Goal: Task Accomplishment & Management: Manage account settings

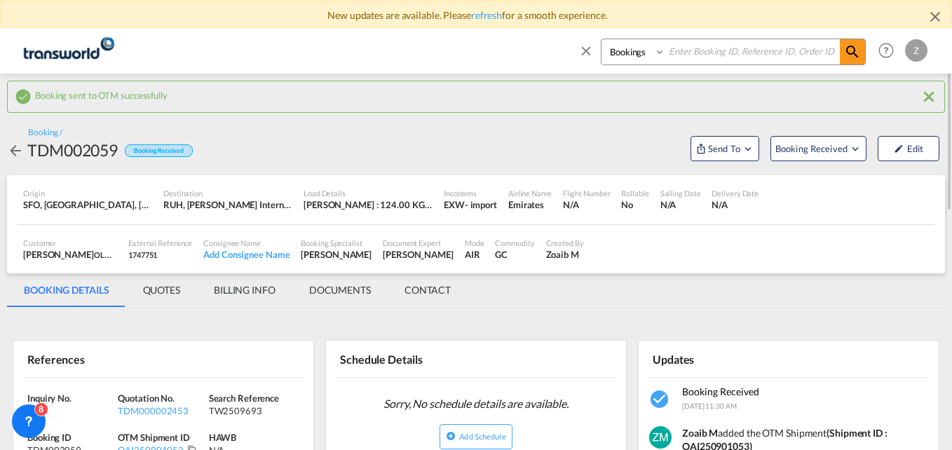
scroll to position [14, 0]
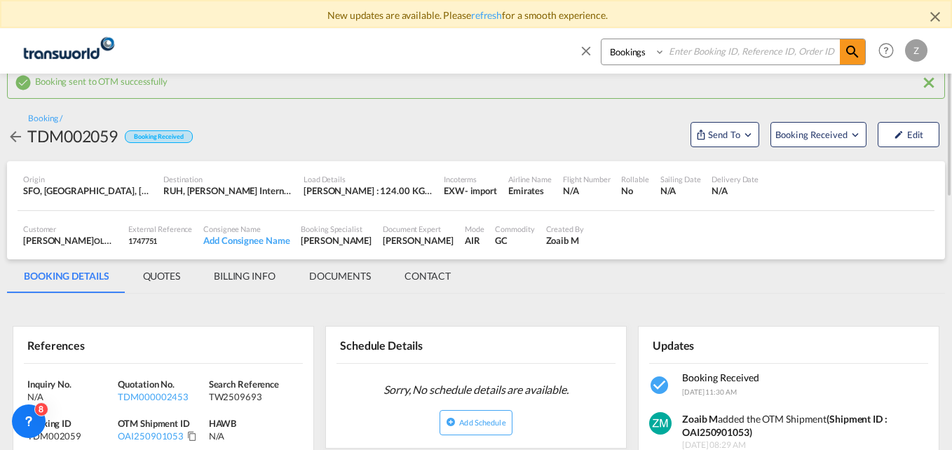
click at [636, 56] on select "Bookings Quotes Enquiries" at bounding box center [634, 51] width 67 height 25
select select "Quotes"
click at [601, 39] on select "Bookings Quotes Enquiries" at bounding box center [634, 51] width 67 height 25
click at [680, 53] on input at bounding box center [752, 51] width 175 height 25
paste input "TDM000002303"
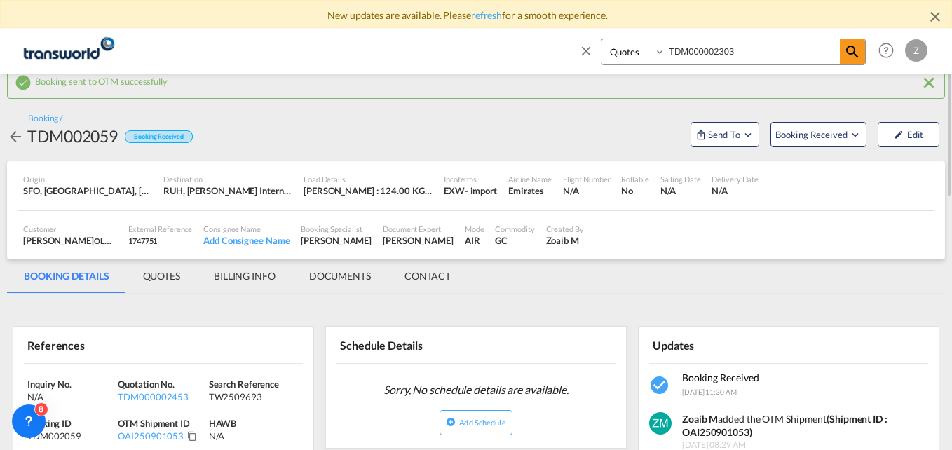
type input "TDM000002303"
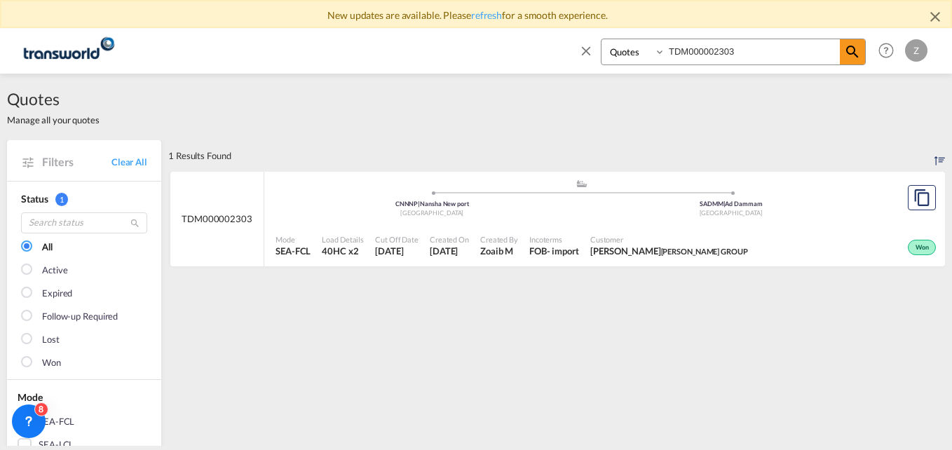
click at [563, 228] on div "Incoterms FOB - import" at bounding box center [554, 245] width 61 height 35
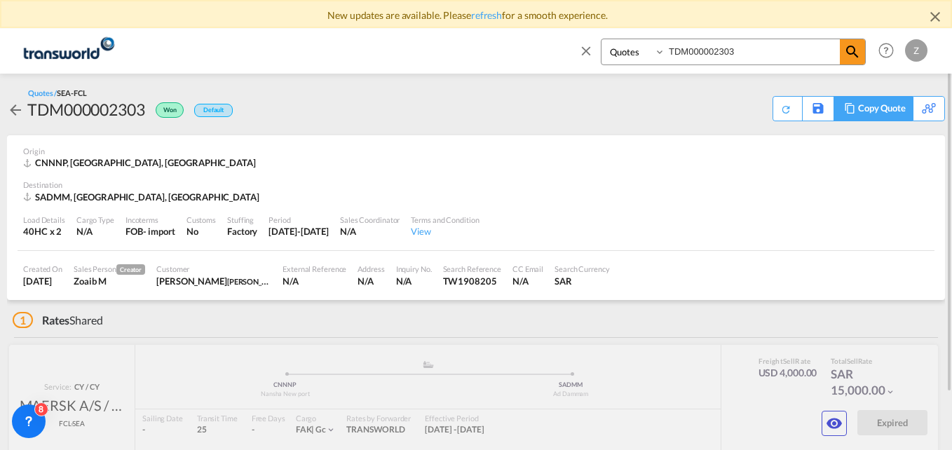
click at [894, 111] on div "Copy Quote" at bounding box center [882, 109] width 48 height 24
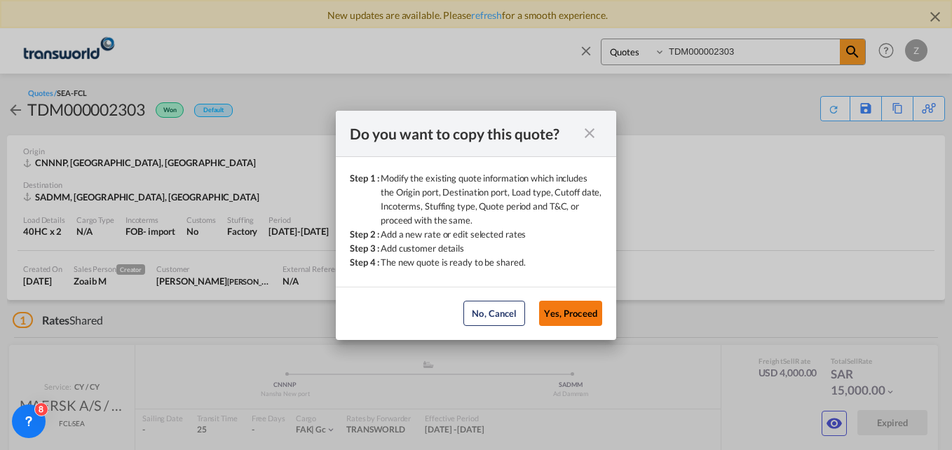
click at [574, 308] on button "Yes, Proceed" at bounding box center [570, 313] width 63 height 25
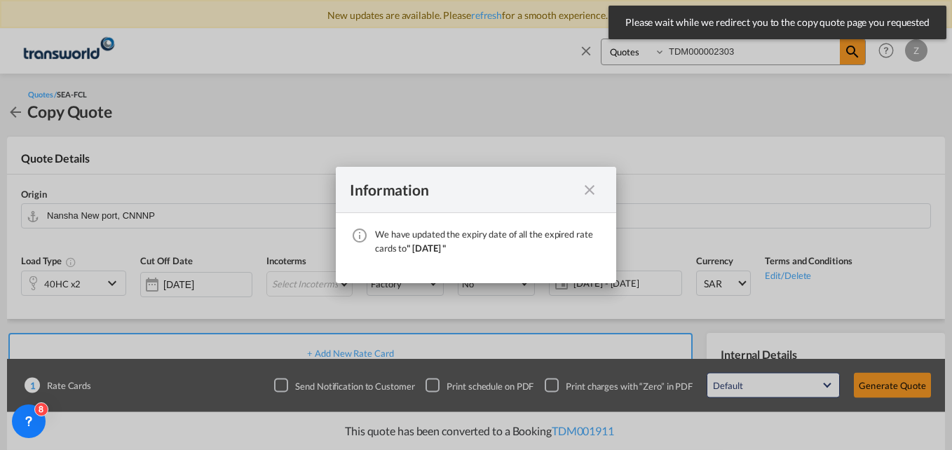
click at [585, 191] on md-icon "icon-close fg-AAA8AD cursor" at bounding box center [589, 190] width 17 height 17
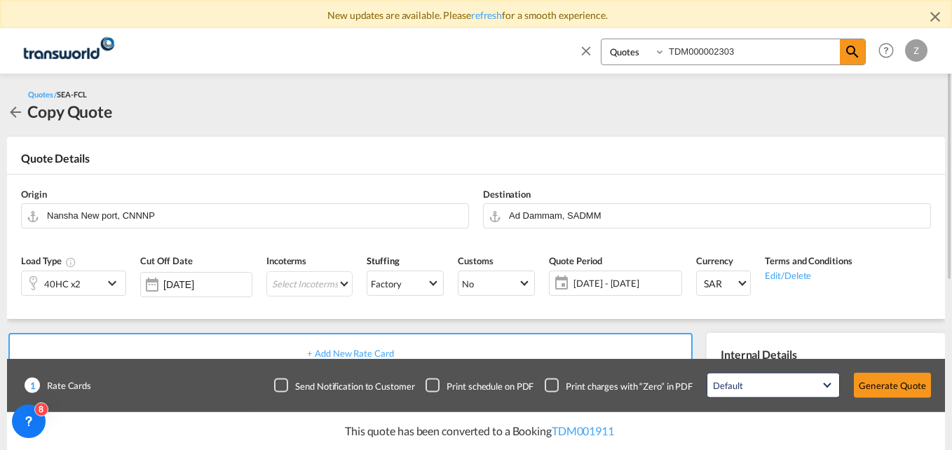
click at [85, 286] on div "40HC x2" at bounding box center [62, 283] width 81 height 24
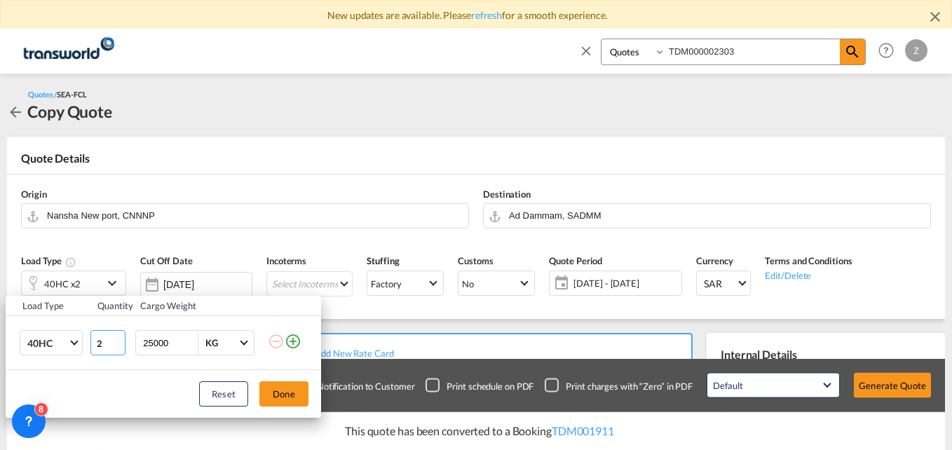
click at [105, 347] on input "2" at bounding box center [107, 342] width 35 height 25
type input "1"
click at [278, 392] on button "Done" at bounding box center [283, 393] width 49 height 25
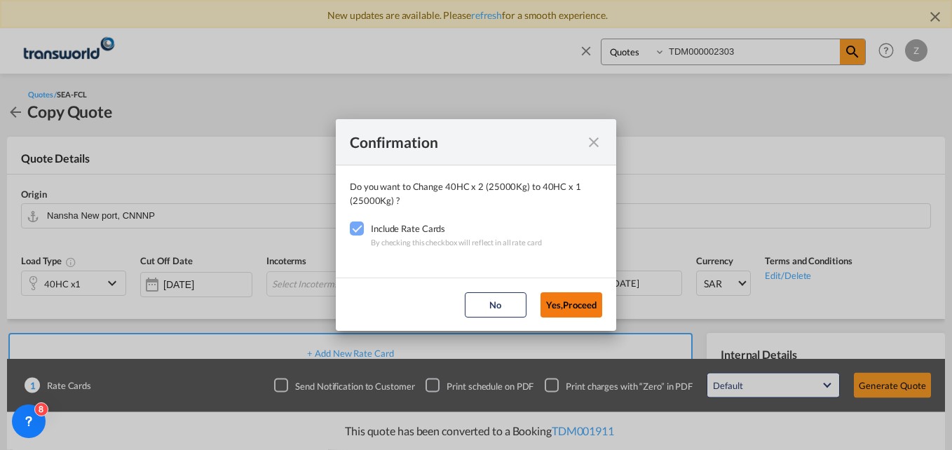
click at [569, 303] on button "Yes,Proceed" at bounding box center [571, 304] width 62 height 25
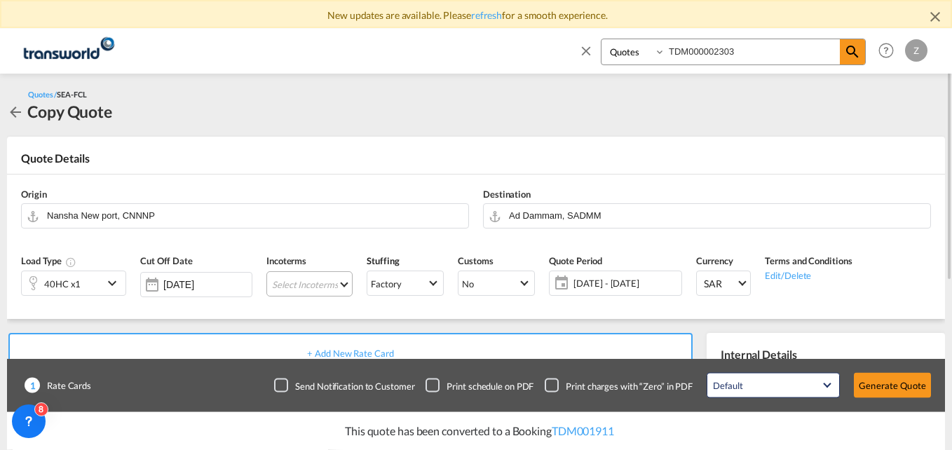
click at [310, 288] on md-select "Select Incoterms CFR - export Cost and Freight DAP - export Delivered at Place …" at bounding box center [309, 283] width 86 height 25
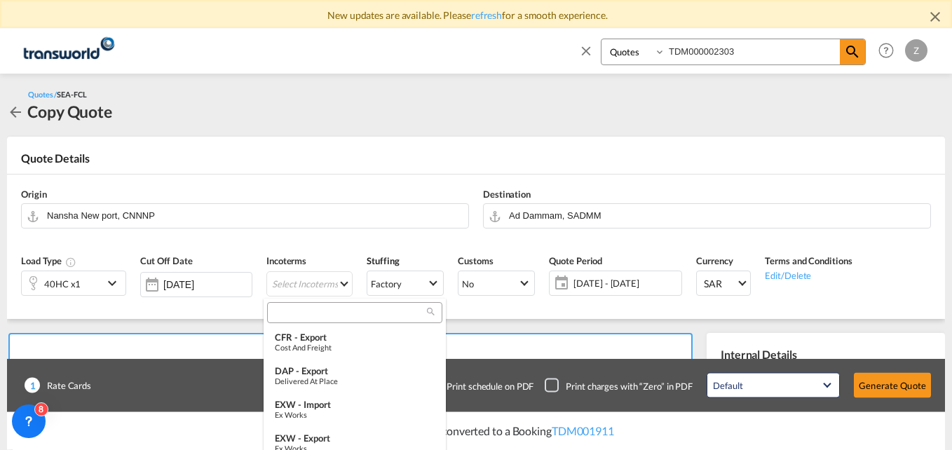
click at [301, 313] on input "search" at bounding box center [349, 312] width 156 height 13
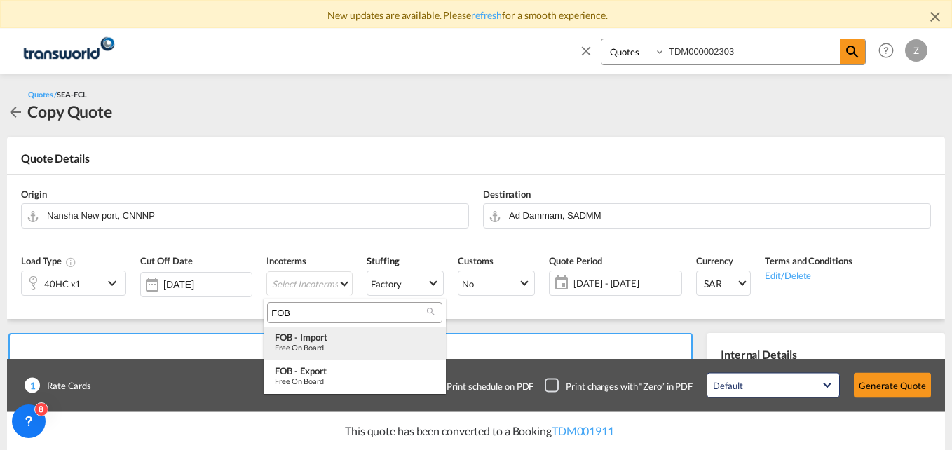
type input "FOB"
click at [306, 346] on div "Free on Board" at bounding box center [355, 347] width 160 height 9
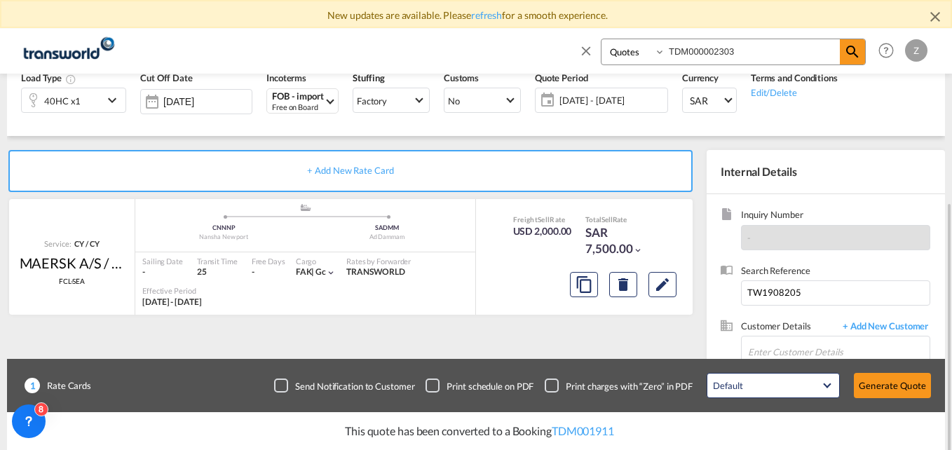
scroll to position [264, 0]
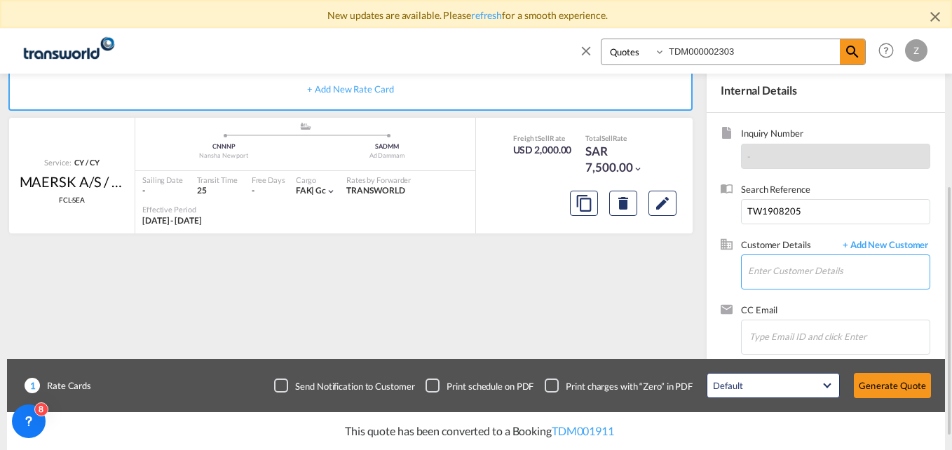
click at [776, 268] on input "Enter Customer Details" at bounding box center [839, 271] width 182 height 32
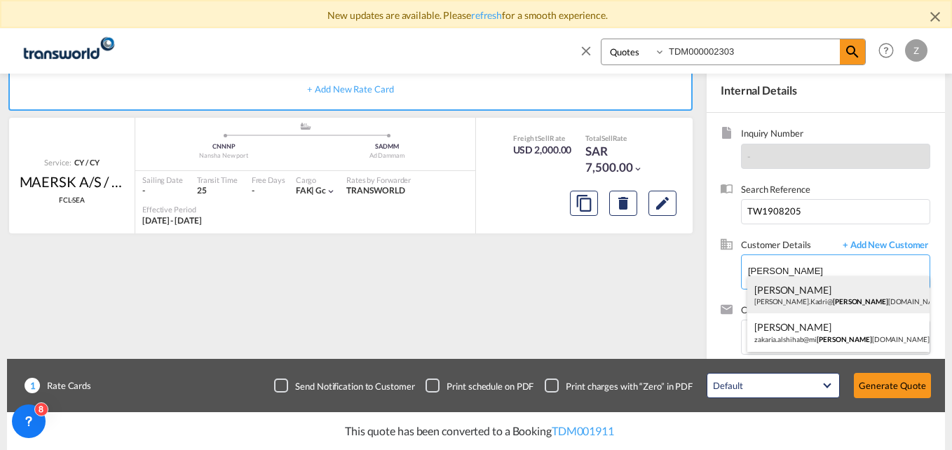
click at [788, 292] on div "[PERSON_NAME] [PERSON_NAME].Kadri@ [PERSON_NAME] [DOMAIN_NAME] | [PERSON_NAME] …" at bounding box center [838, 295] width 182 height 38
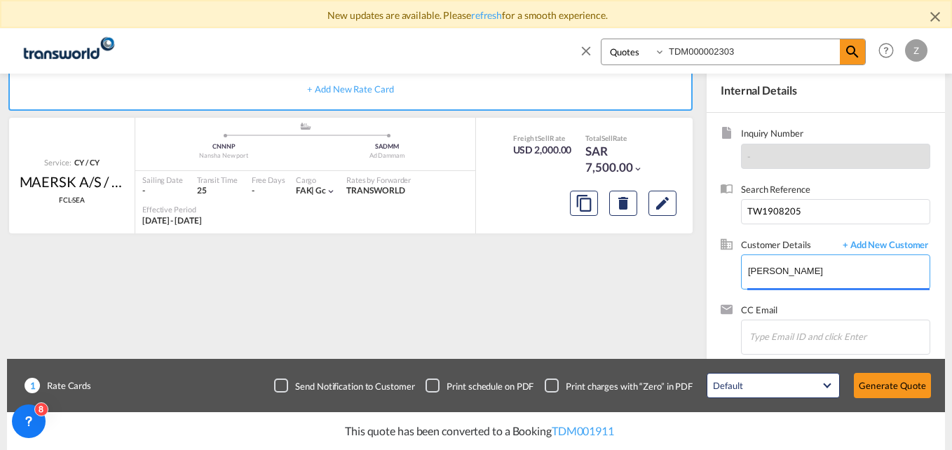
type input "[PERSON_NAME] GROUP, [PERSON_NAME], [PERSON_NAME][EMAIL_ADDRESS][DOMAIN_NAME]"
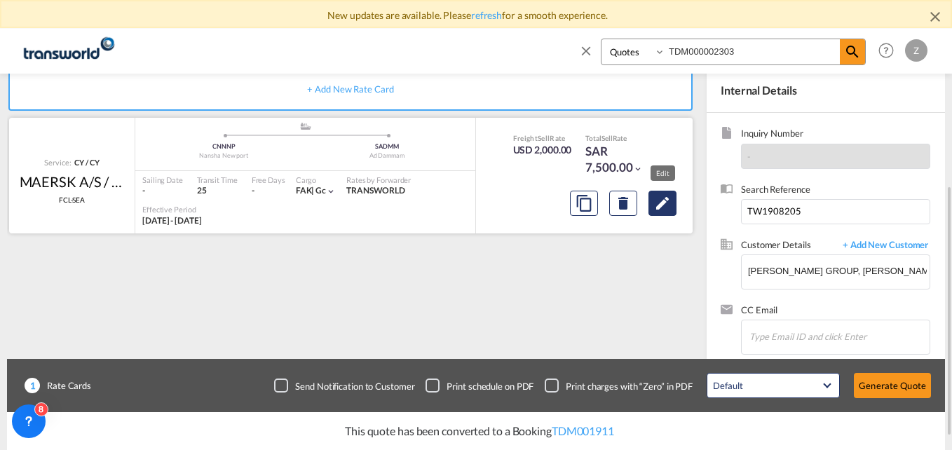
click at [662, 211] on md-icon "Edit" at bounding box center [662, 203] width 17 height 17
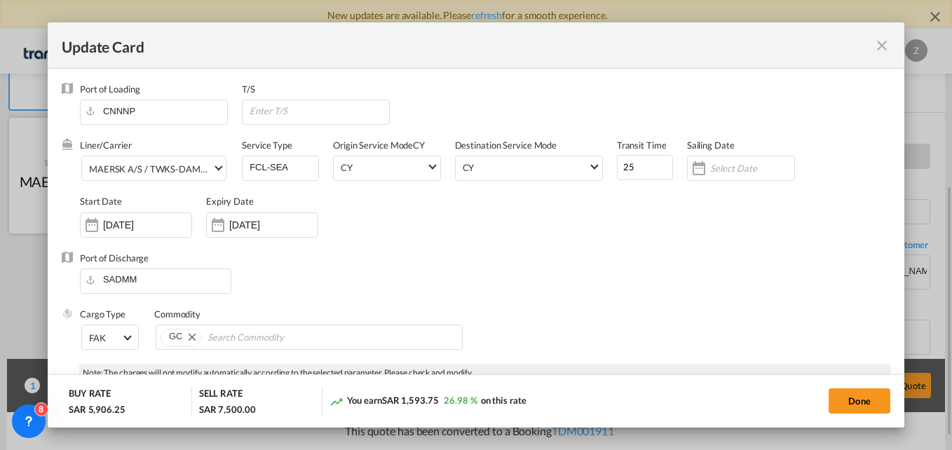
select select "per equipment"
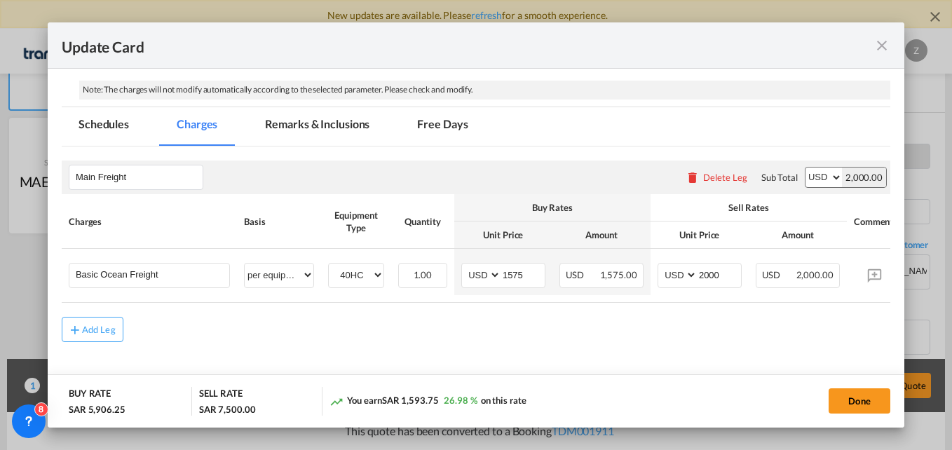
scroll to position [284, 0]
click at [885, 49] on md-icon "icon-close fg-AAA8AD m-0 pointer" at bounding box center [881, 45] width 17 height 17
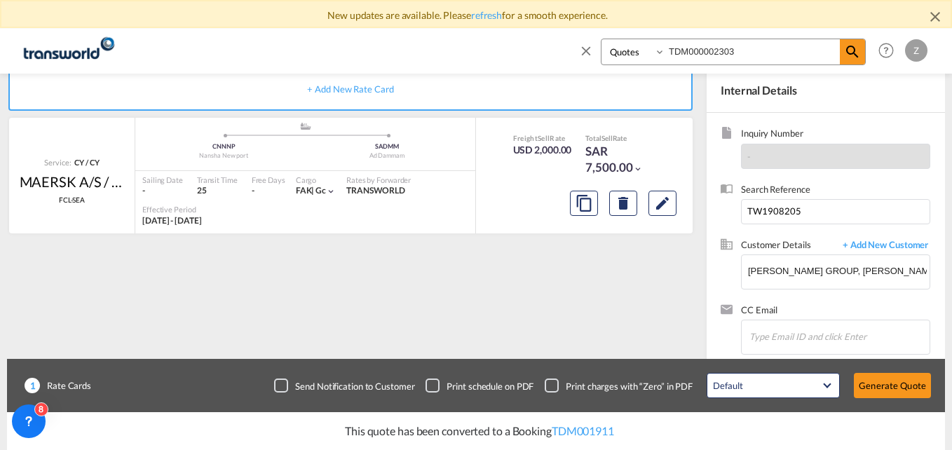
click at [881, 378] on button "Generate Quote" at bounding box center [892, 385] width 77 height 25
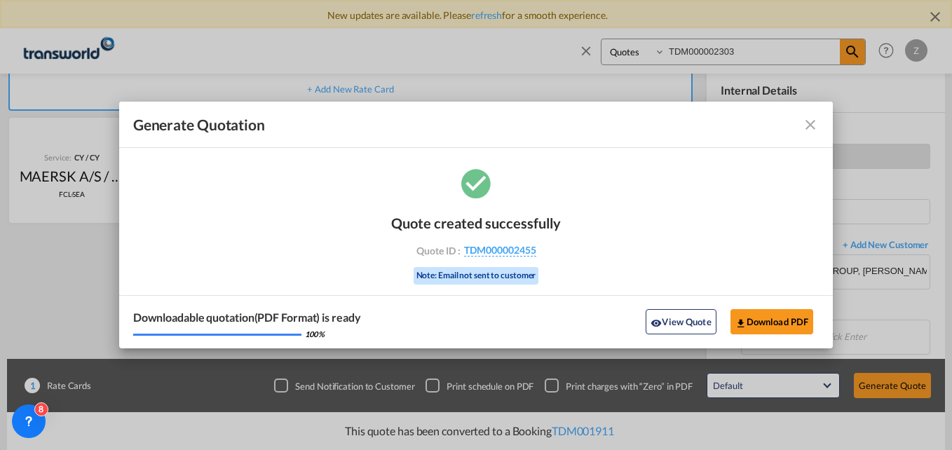
click at [810, 118] on md-icon "icon-close fg-AAA8AD cursor m-0" at bounding box center [810, 124] width 17 height 17
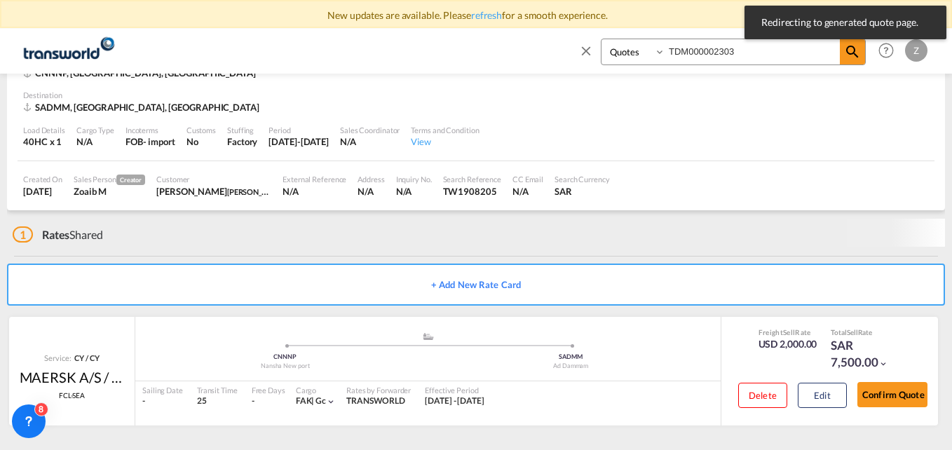
scroll to position [81, 0]
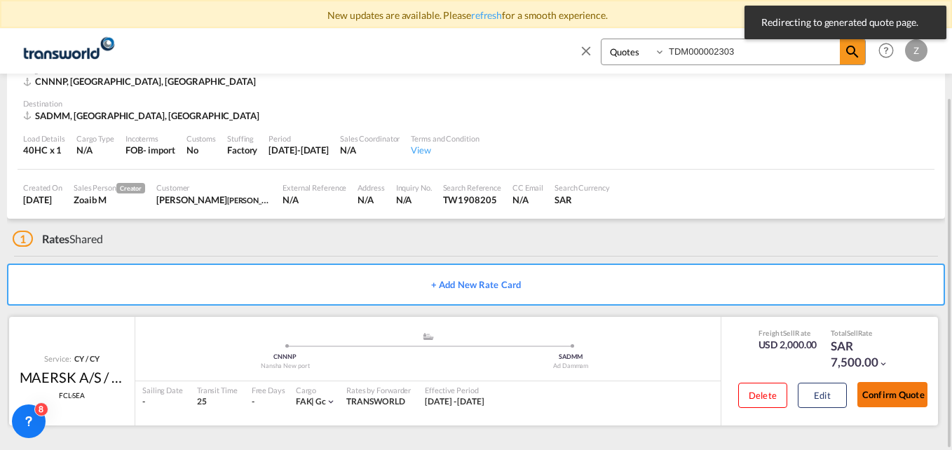
click at [874, 397] on button "Confirm Quote" at bounding box center [892, 394] width 70 height 25
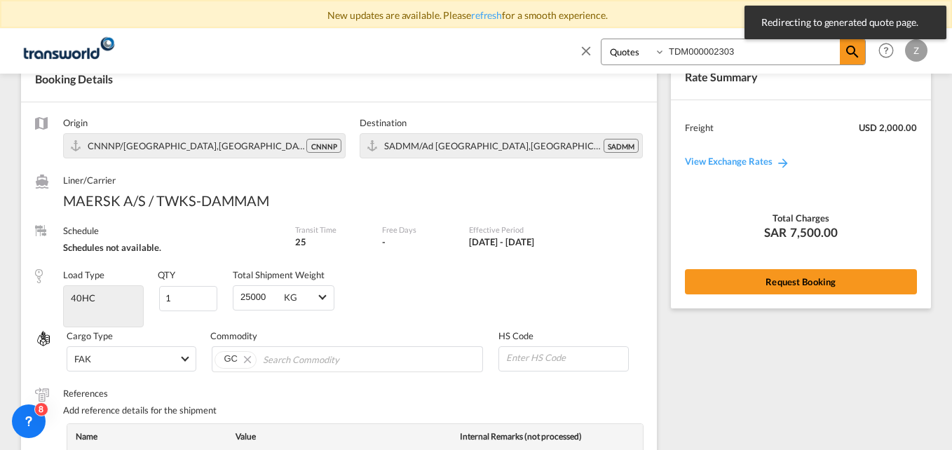
scroll to position [571, 0]
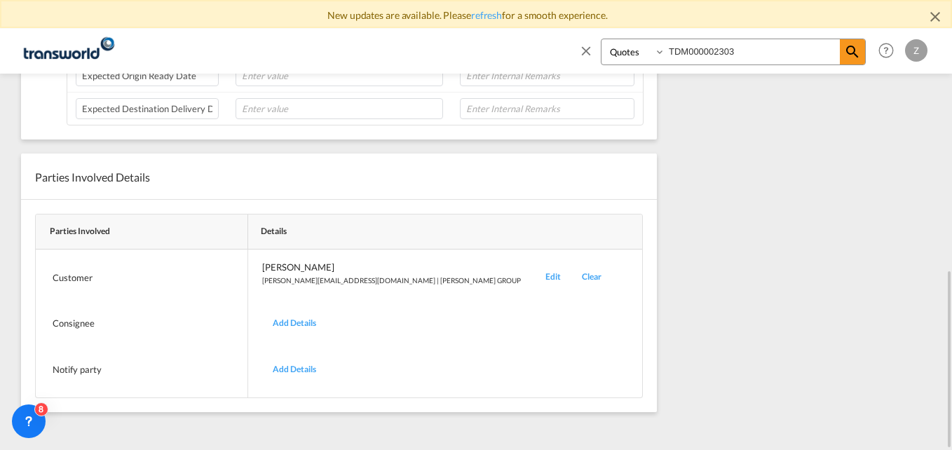
click at [535, 274] on div "Edit" at bounding box center [553, 277] width 36 height 33
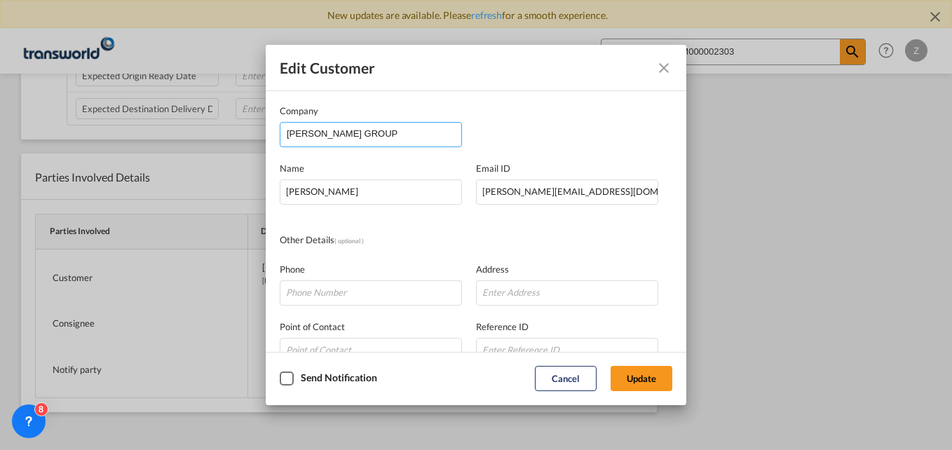
click at [283, 148] on div "Company [PERSON_NAME] GROUP Name [PERSON_NAME] Email ID [PERSON_NAME][EMAIL_ADD…" at bounding box center [476, 289] width 392 height 370
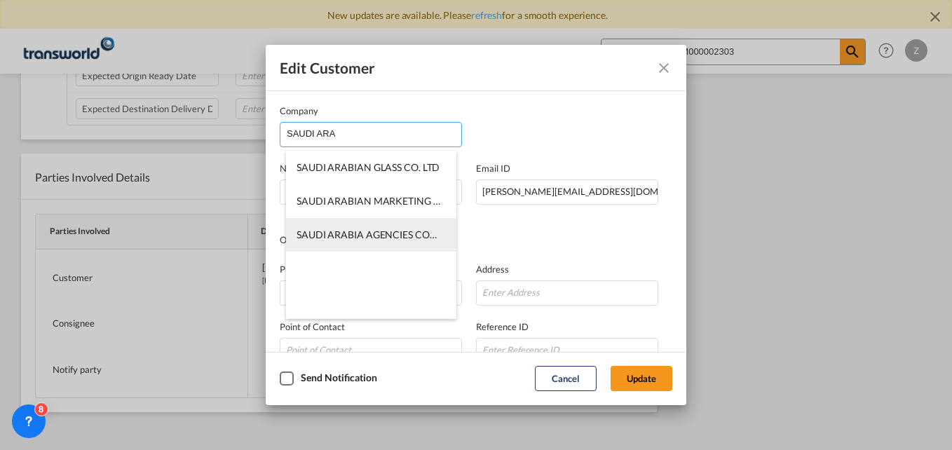
click at [371, 239] on span "SAUDI ARABIA AGENCIES COMPANY ([PERSON_NAME])" at bounding box center [422, 234] width 253 height 12
type input "SAUDI ARABIA AGENCIES COMPANY ([PERSON_NAME])"
type input "[EMAIL_ADDRESS][DOMAIN_NAME]"
type input "0594250009"
type input "567134"
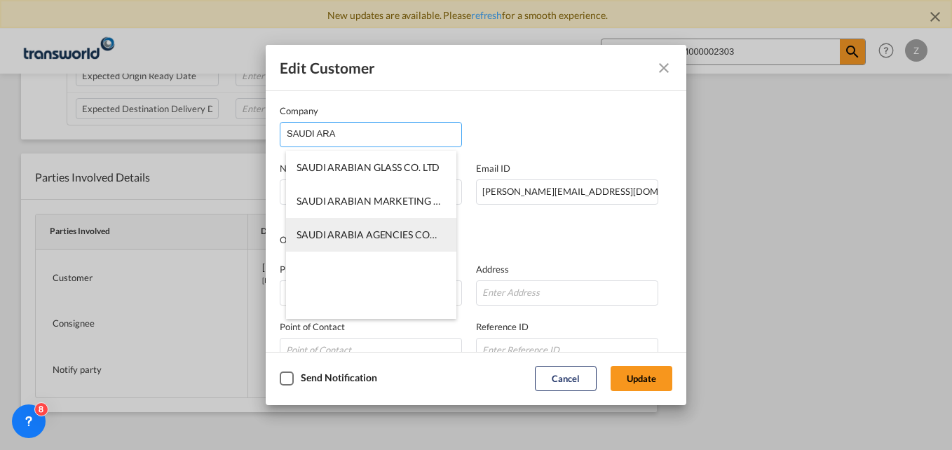
type input "23334"
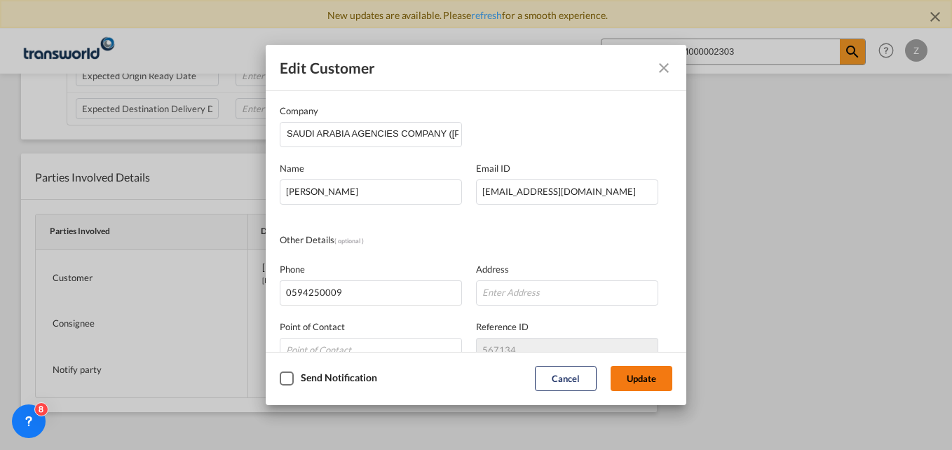
click at [643, 377] on button "Update" at bounding box center [641, 378] width 62 height 25
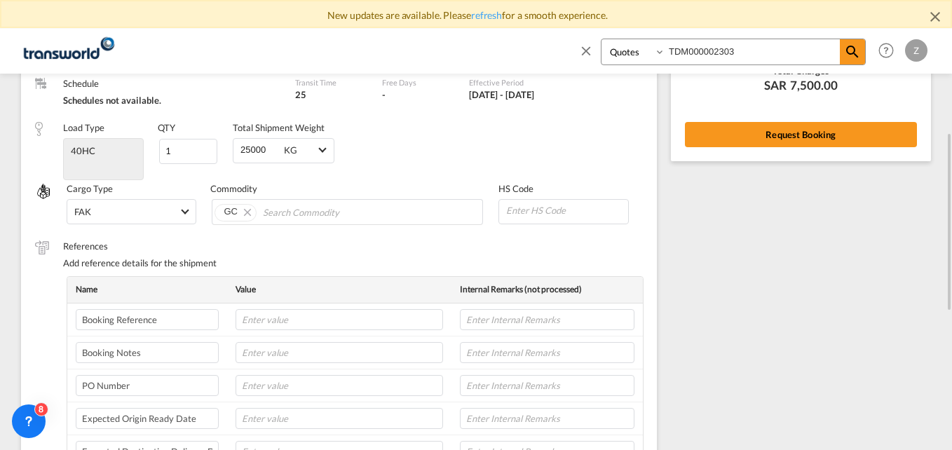
scroll to position [0, 0]
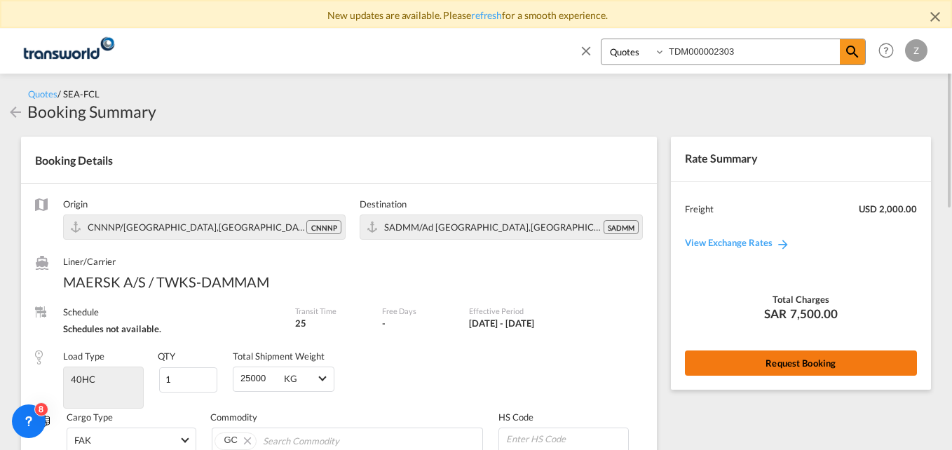
click at [731, 355] on button "Request Booking" at bounding box center [801, 362] width 232 height 25
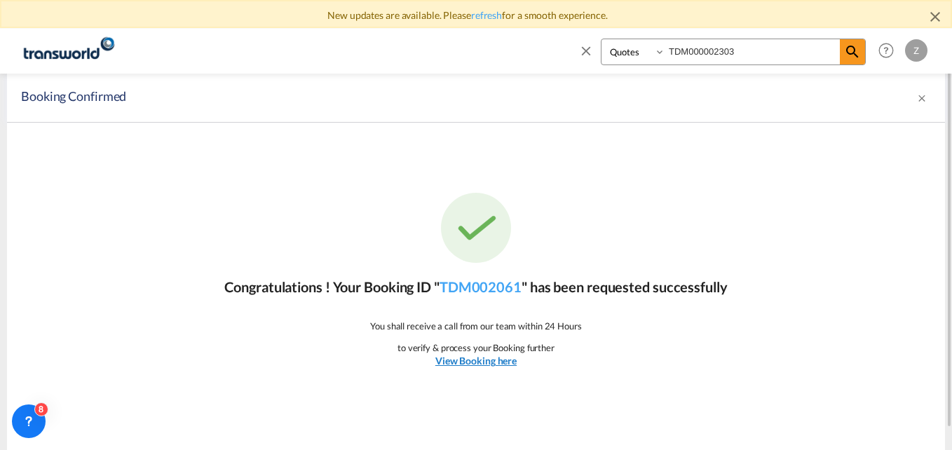
click at [486, 363] on u "View Booking here" at bounding box center [475, 361] width 81 height 12
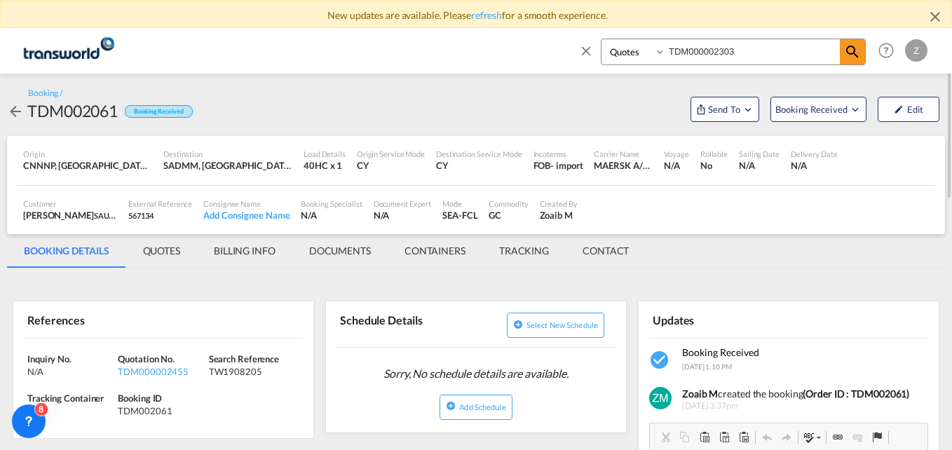
click at [606, 252] on md-tab-item "CONTACT" at bounding box center [606, 251] width 80 height 34
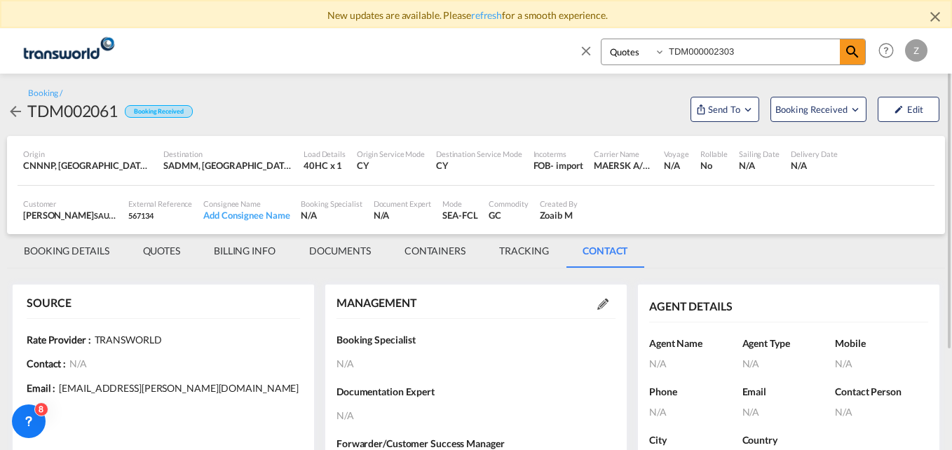
click at [610, 302] on div at bounding box center [602, 303] width 25 height 14
click at [608, 302] on div at bounding box center [602, 303] width 25 height 14
click at [606, 302] on md-icon at bounding box center [602, 304] width 11 height 11
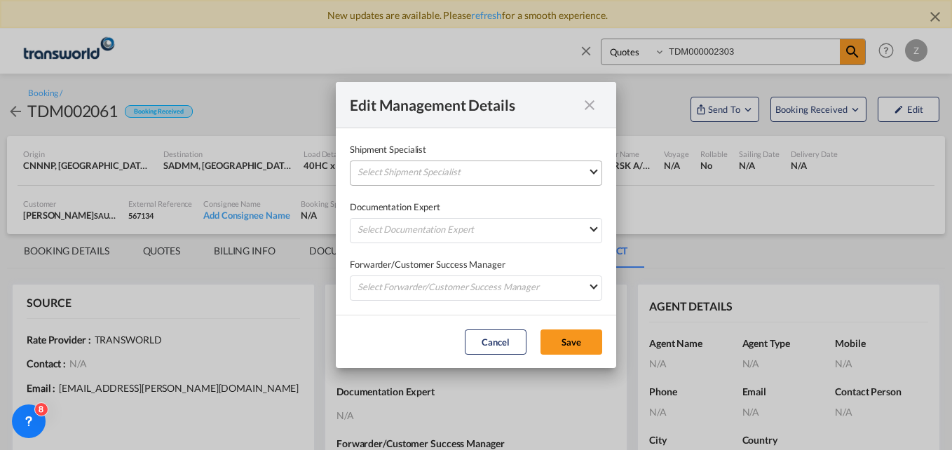
click at [454, 168] on md-select "Select Shipment Specialist [PERSON_NAME] W [PERSON_NAME][EMAIL_ADDRESS][PERSON_…" at bounding box center [476, 173] width 252 height 25
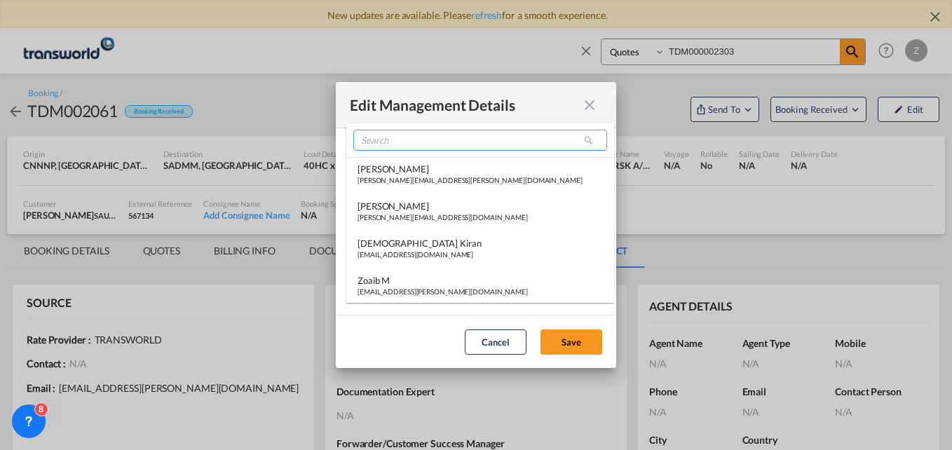
click at [418, 142] on input "search" at bounding box center [480, 140] width 254 height 21
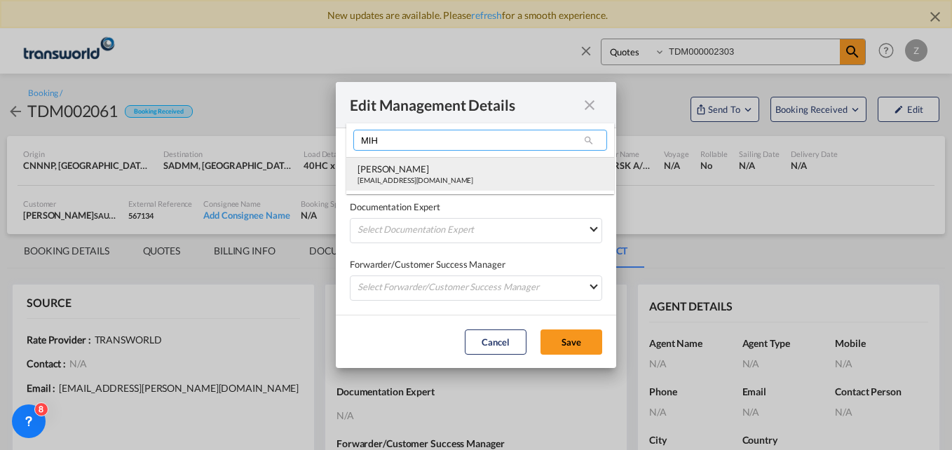
type input "MIH"
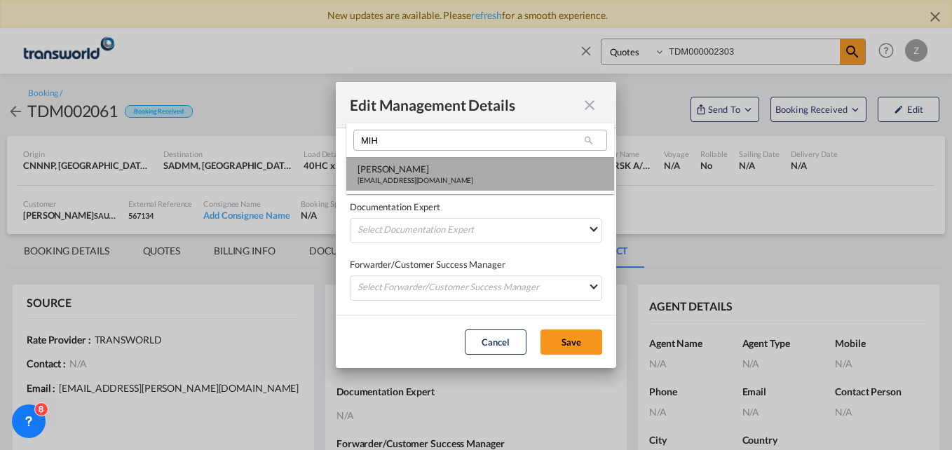
click at [403, 170] on div "[PERSON_NAME]" at bounding box center [415, 169] width 116 height 13
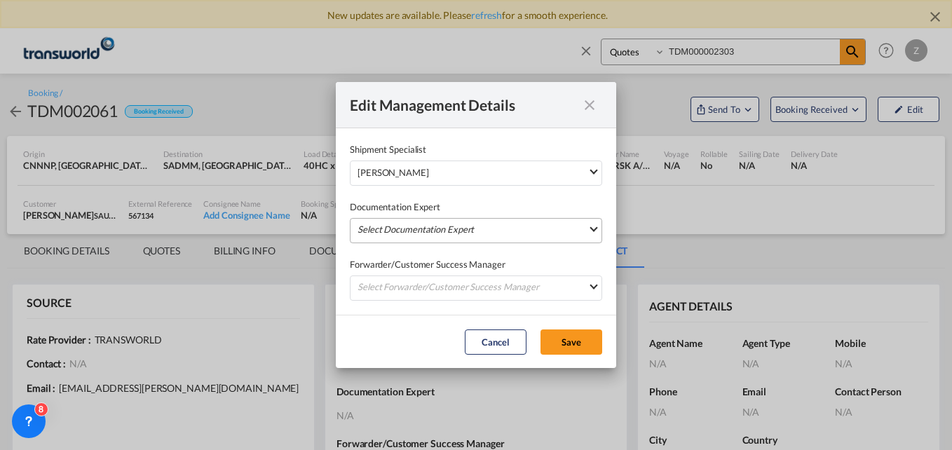
click at [411, 221] on md-select "Select Documentation Expert [PERSON_NAME] W [PERSON_NAME][EMAIL_ADDRESS][PERSON…" at bounding box center [476, 230] width 252 height 25
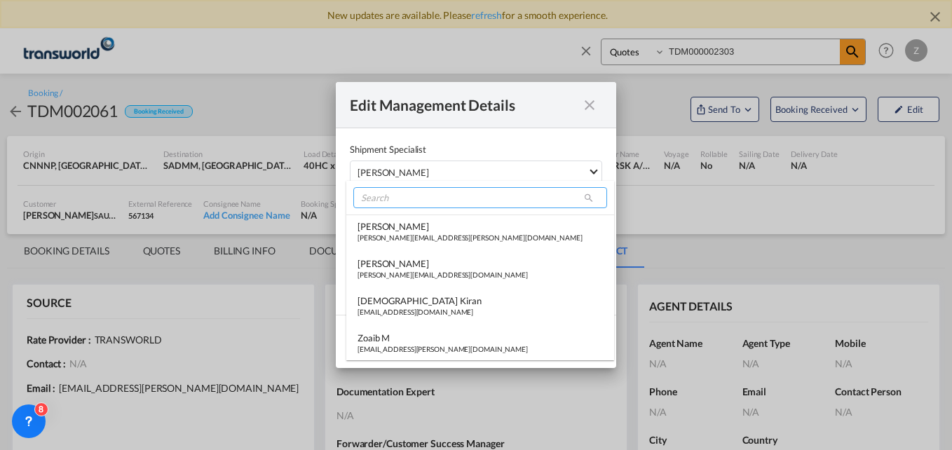
click at [403, 201] on input "search" at bounding box center [480, 197] width 254 height 21
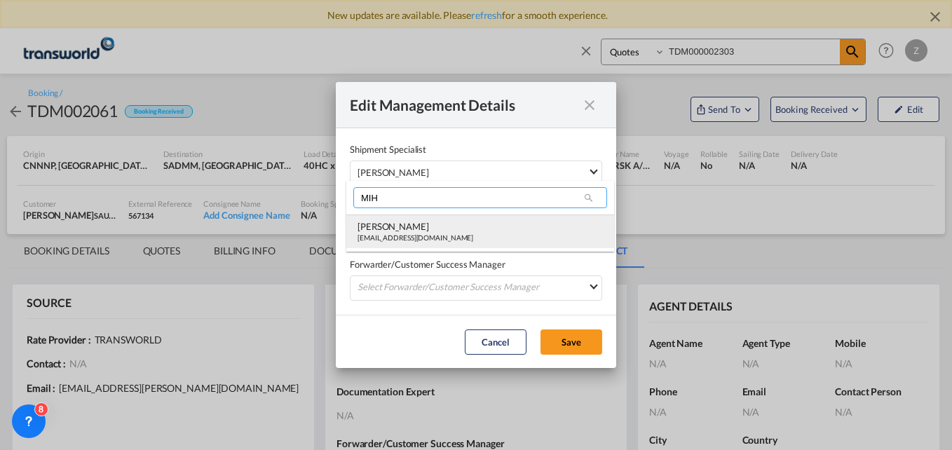
type input "MIH"
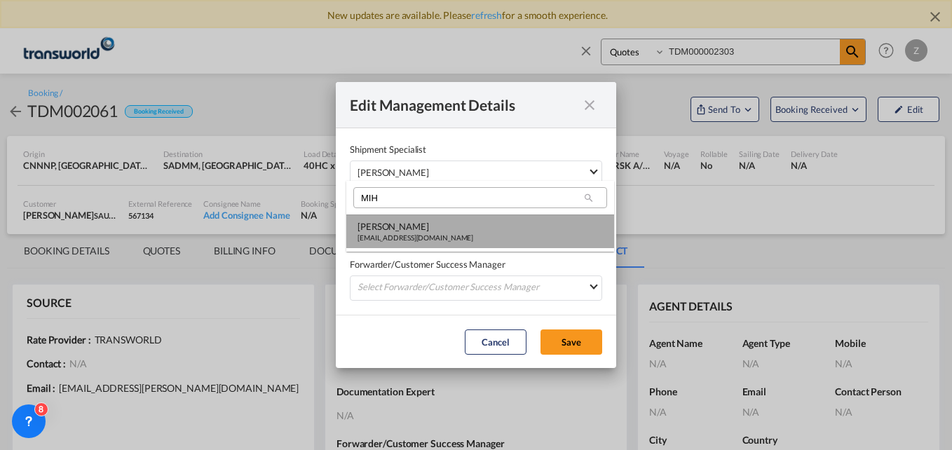
click at [394, 221] on div "[PERSON_NAME]" at bounding box center [415, 226] width 116 height 13
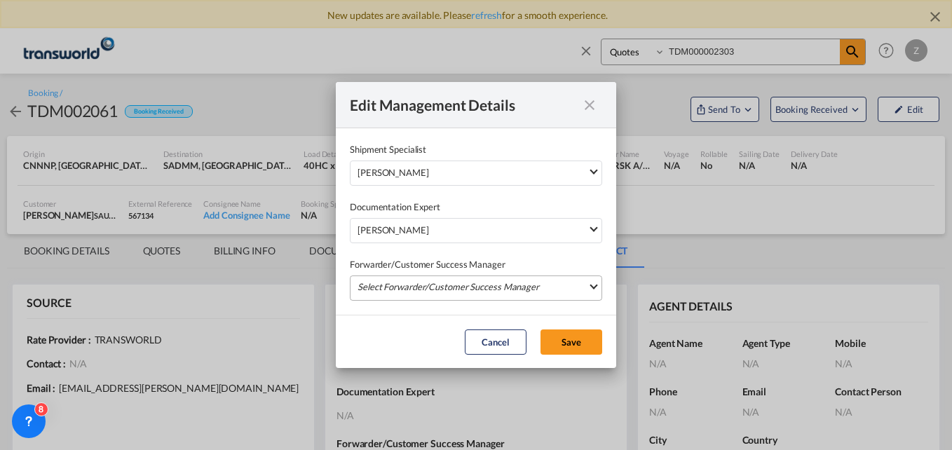
click at [400, 287] on md-select "Select Forwarder/Customer Success Manager [PERSON_NAME] [PERSON_NAME][EMAIL_ADD…" at bounding box center [476, 287] width 252 height 25
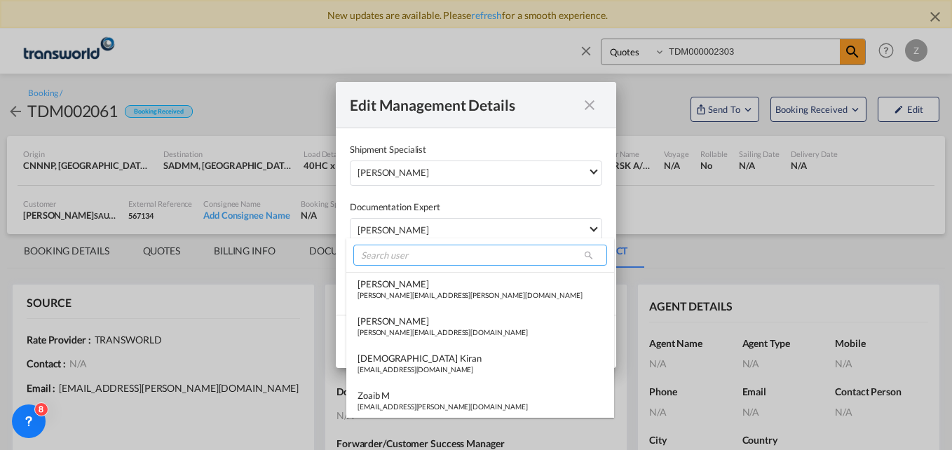
click at [396, 250] on input "search" at bounding box center [480, 255] width 254 height 21
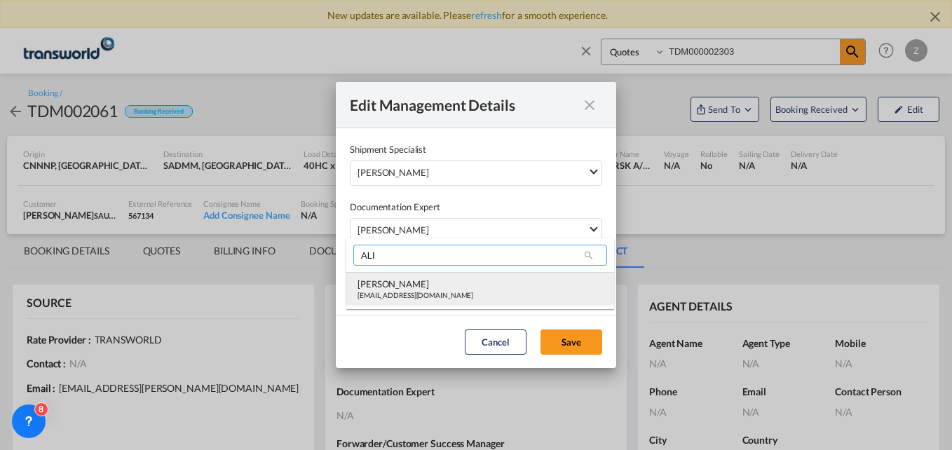
type input "ALI"
click at [388, 278] on div "[PERSON_NAME]" at bounding box center [415, 284] width 116 height 13
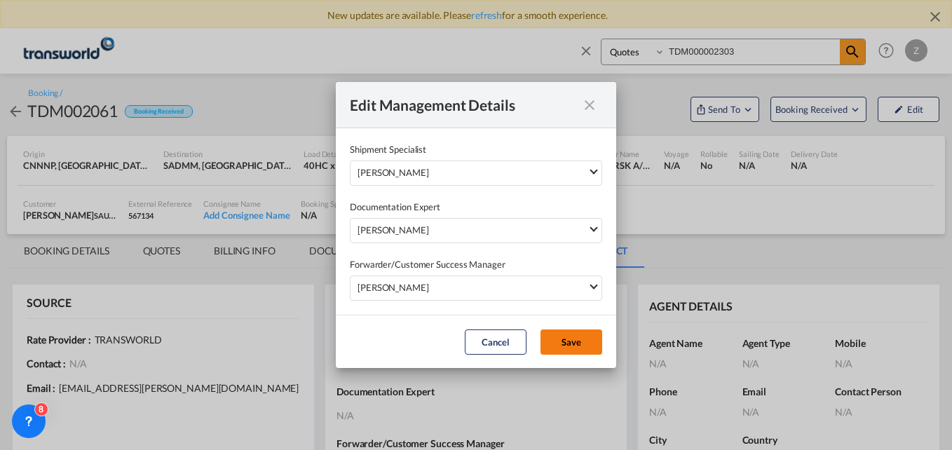
click at [557, 339] on button "Save" at bounding box center [571, 341] width 62 height 25
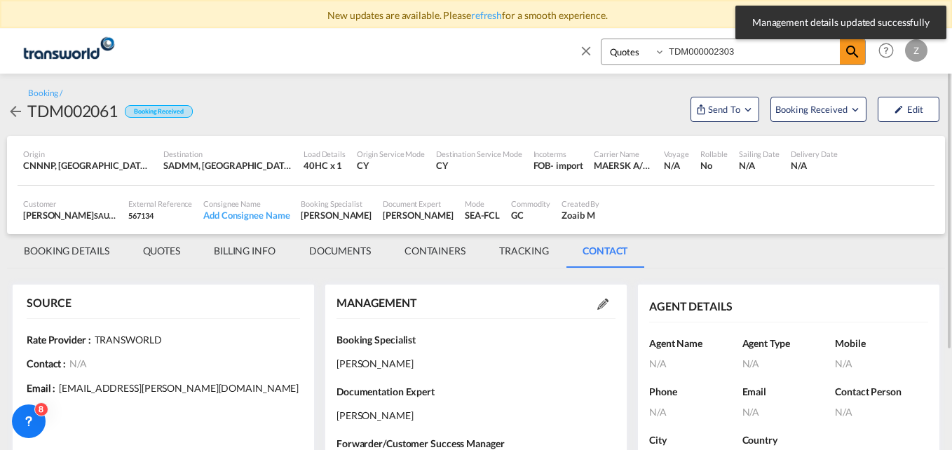
click at [83, 254] on md-tab-item "BOOKING DETAILS" at bounding box center [66, 251] width 119 height 34
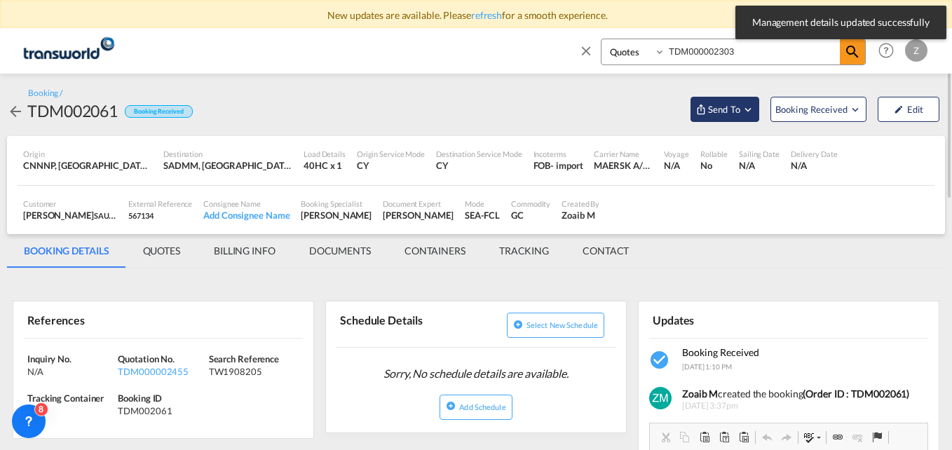
click at [739, 107] on span "Send To" at bounding box center [723, 109] width 35 height 14
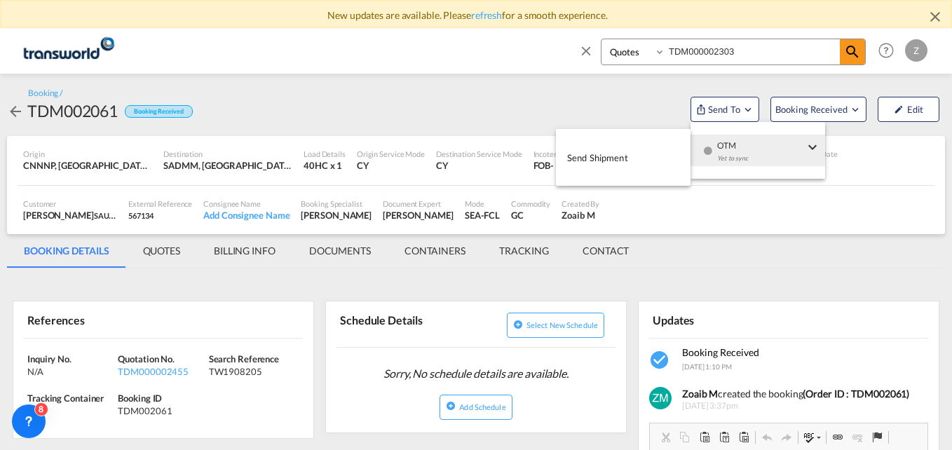
click at [626, 156] on span "Send Shipment" at bounding box center [597, 157] width 61 height 22
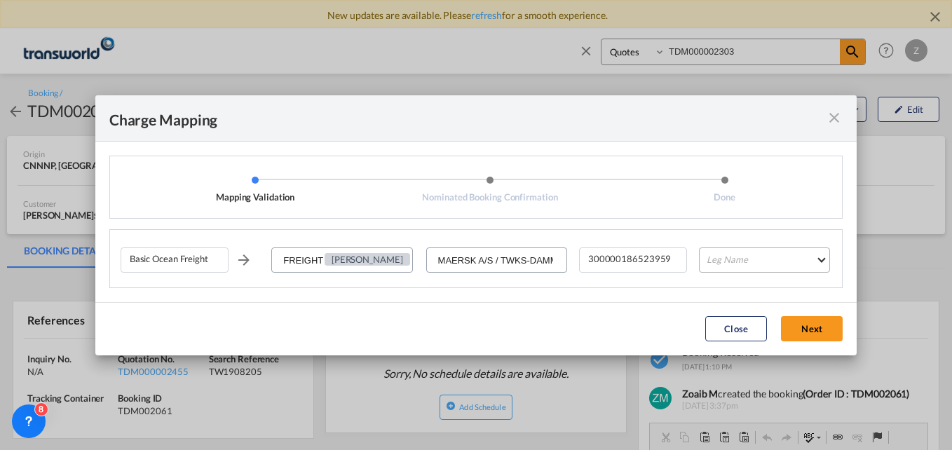
click at [770, 254] on md-select "Leg Name HANDLING ORIGIN VESSEL HANDLING DESTINATION OTHERS TL PICK UP CUSTOMS …" at bounding box center [764, 259] width 131 height 25
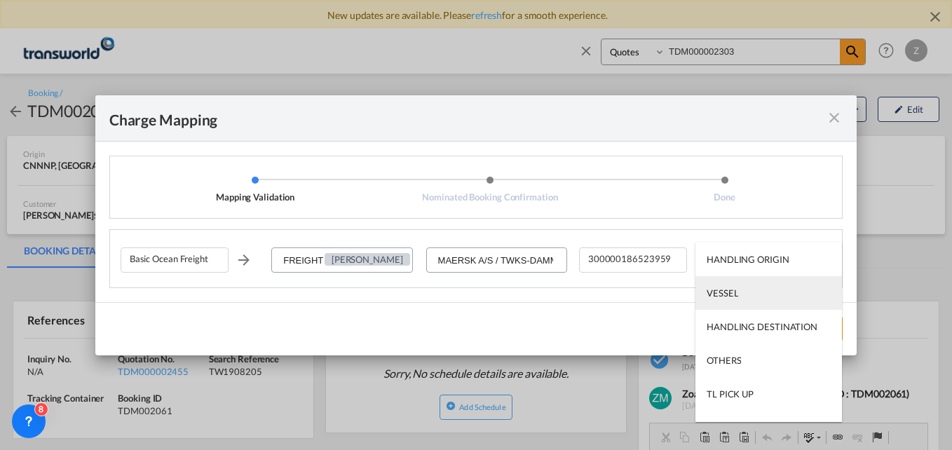
click at [751, 292] on md-option "VESSEL" at bounding box center [768, 293] width 146 height 34
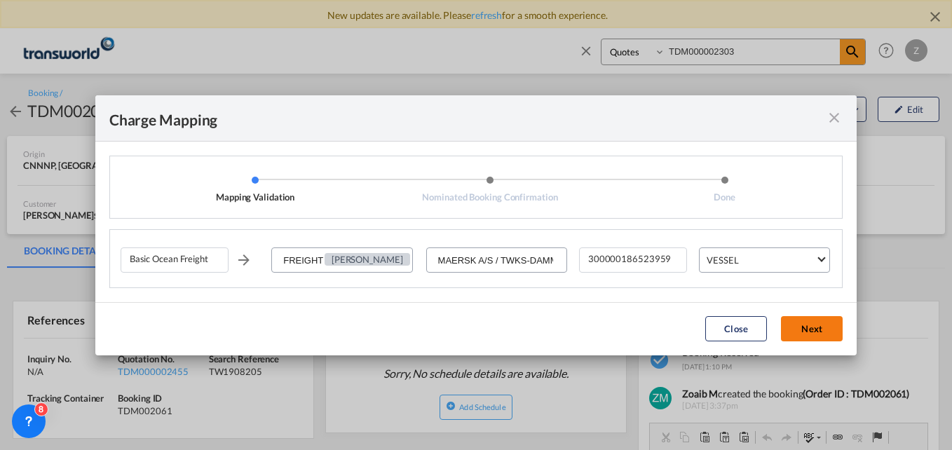
click at [821, 320] on button "Next" at bounding box center [812, 328] width 62 height 25
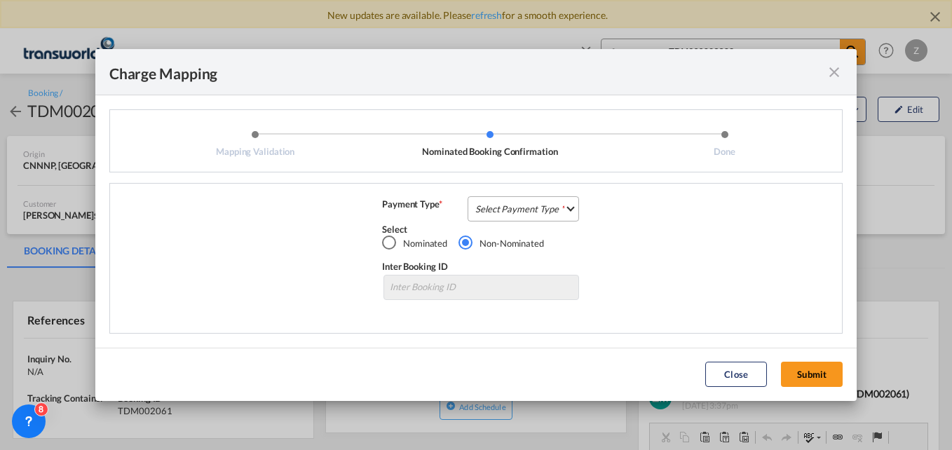
click at [549, 212] on md-select "Select Payment Type COLLECT PREPAID" at bounding box center [522, 208] width 111 height 25
click at [506, 200] on md-option "COLLECT" at bounding box center [527, 209] width 124 height 34
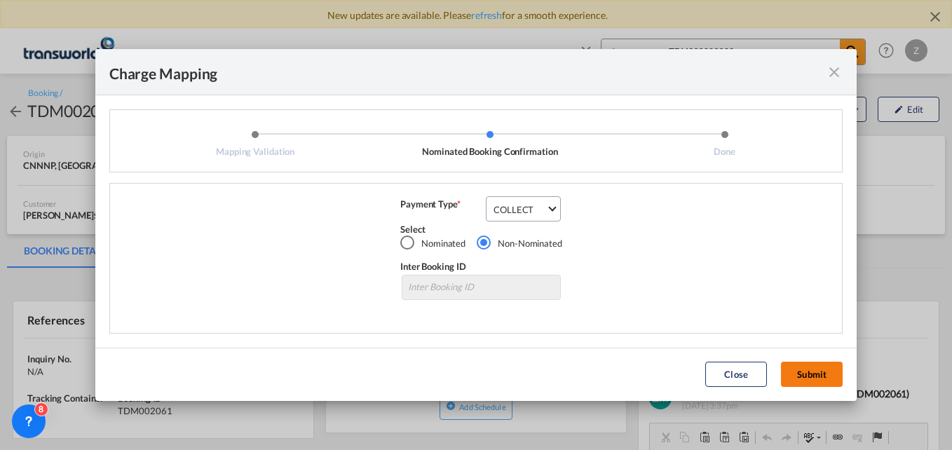
click at [821, 376] on button "Submit" at bounding box center [812, 374] width 62 height 25
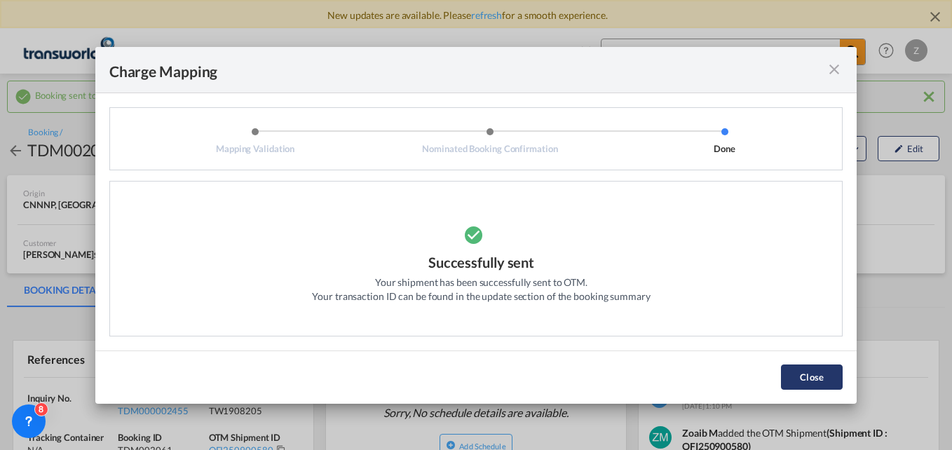
click at [798, 374] on button "Close" at bounding box center [812, 376] width 62 height 25
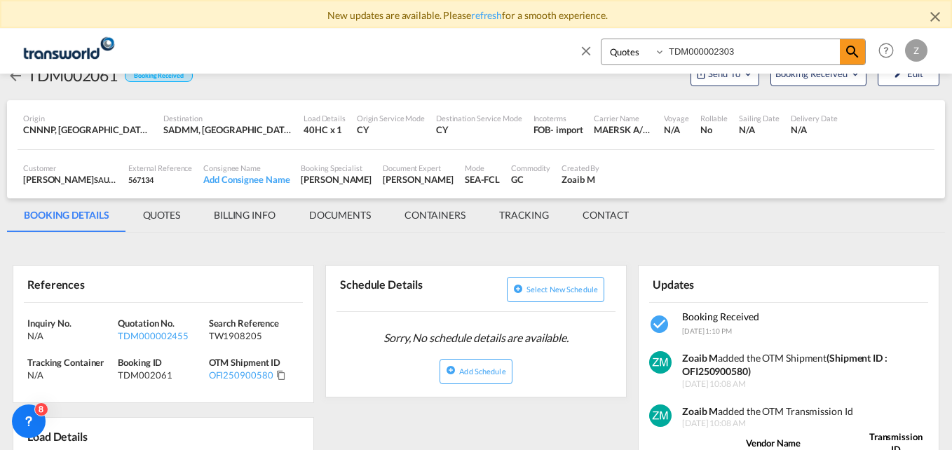
scroll to position [76, 0]
click at [746, 52] on input "TDM000002303" at bounding box center [752, 51] width 175 height 25
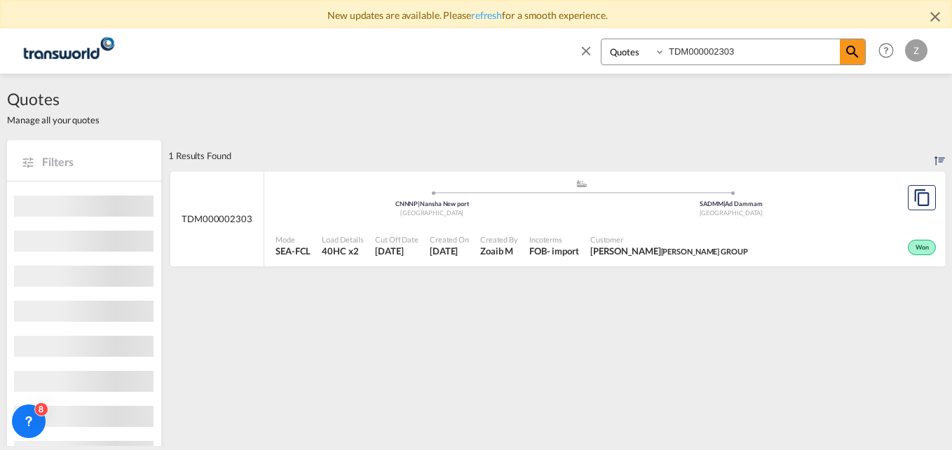
click at [758, 248] on div "Won" at bounding box center [846, 245] width 186 height 35
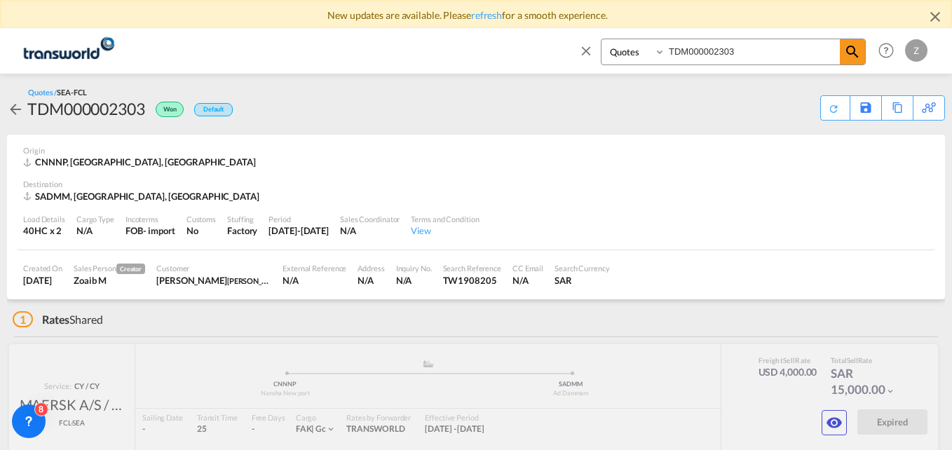
scroll to position [66, 0]
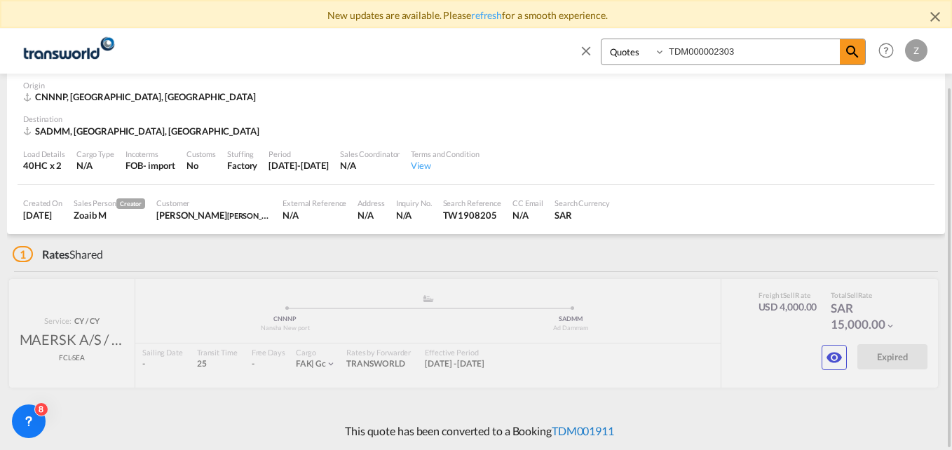
click at [573, 428] on link "TDM001911" at bounding box center [583, 430] width 62 height 13
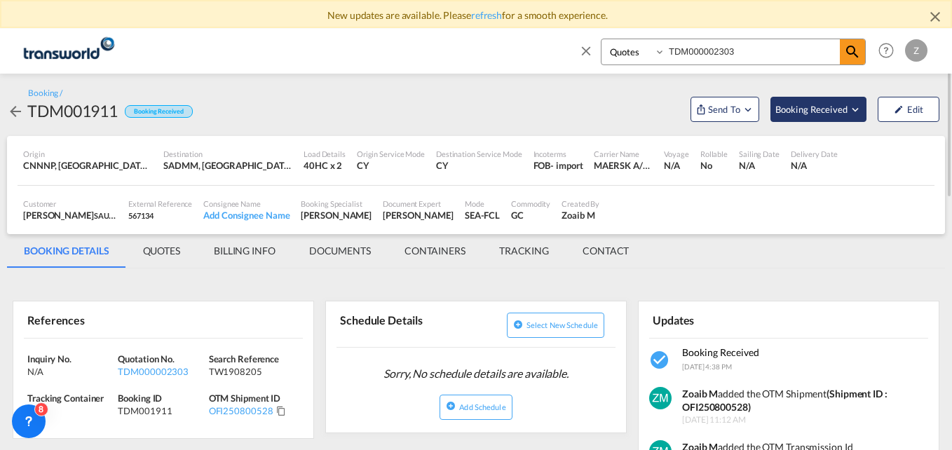
click at [799, 115] on span "Booking Received" at bounding box center [812, 109] width 74 height 14
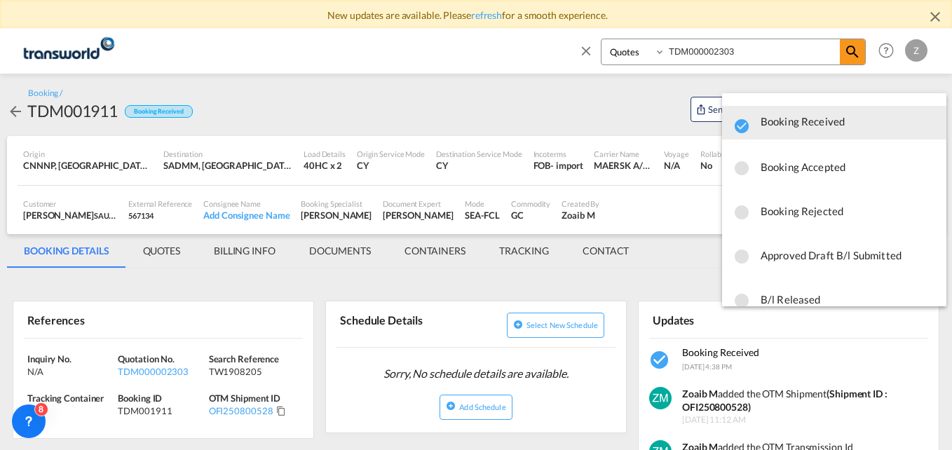
click at [798, 216] on span "Booking Rejected" at bounding box center [847, 210] width 175 height 25
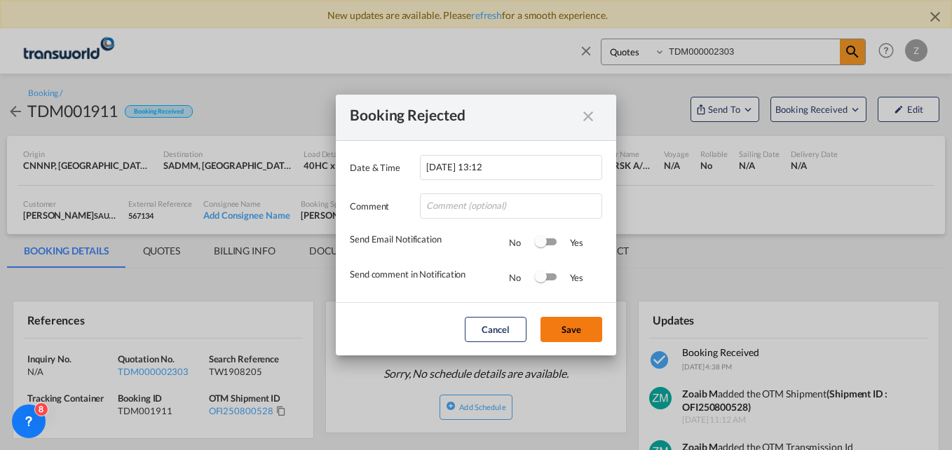
click at [585, 336] on button "Save" at bounding box center [571, 329] width 62 height 25
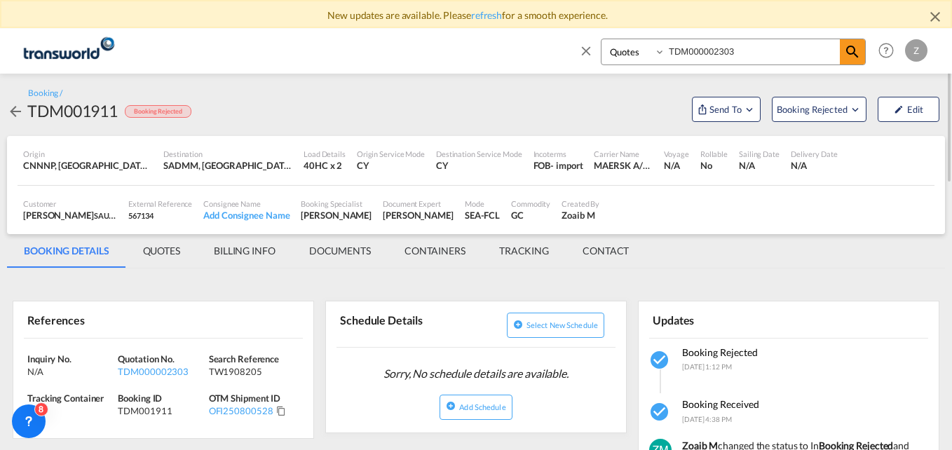
click at [588, 50] on md-icon "icon-close" at bounding box center [585, 50] width 15 height 15
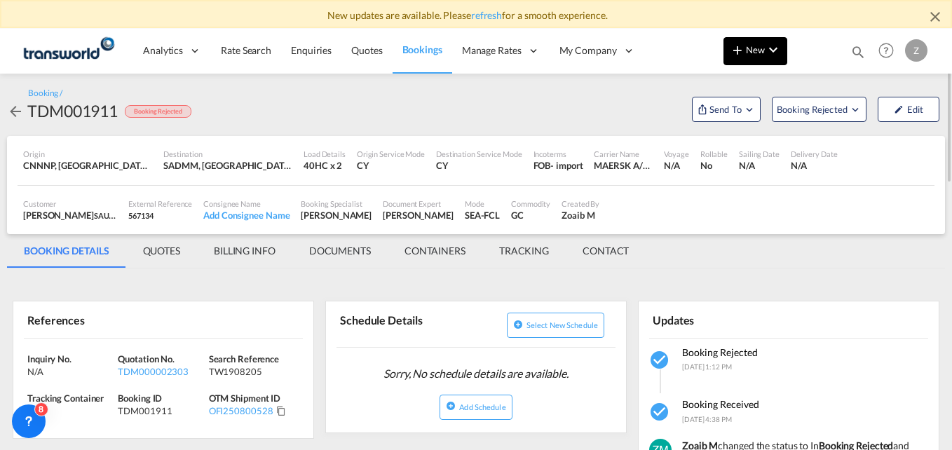
click at [763, 42] on button "New" at bounding box center [755, 51] width 64 height 28
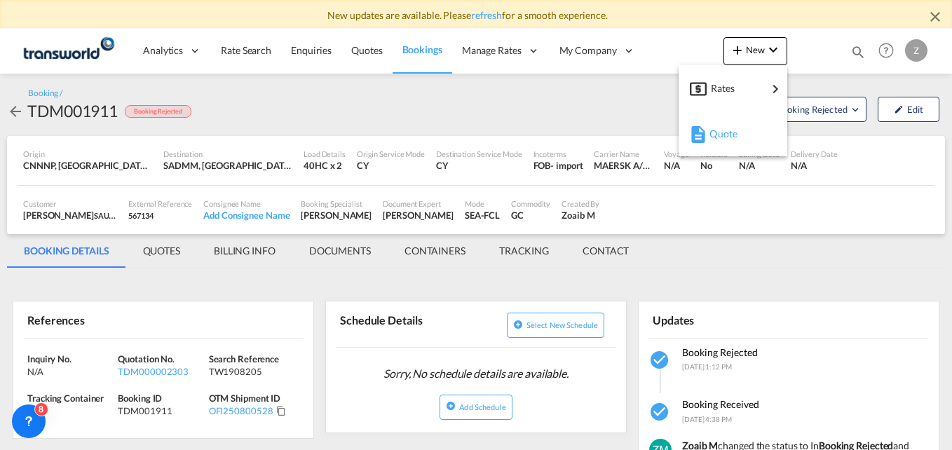
click at [729, 125] on div "Quote" at bounding box center [735, 133] width 52 height 35
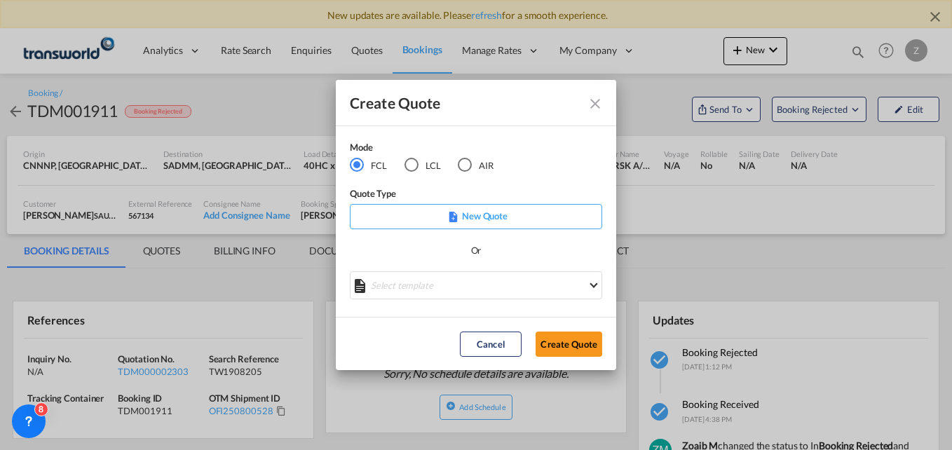
click at [467, 165] on div "AIR" at bounding box center [465, 165] width 14 height 14
click at [551, 341] on button "Create Quote" at bounding box center [568, 344] width 67 height 25
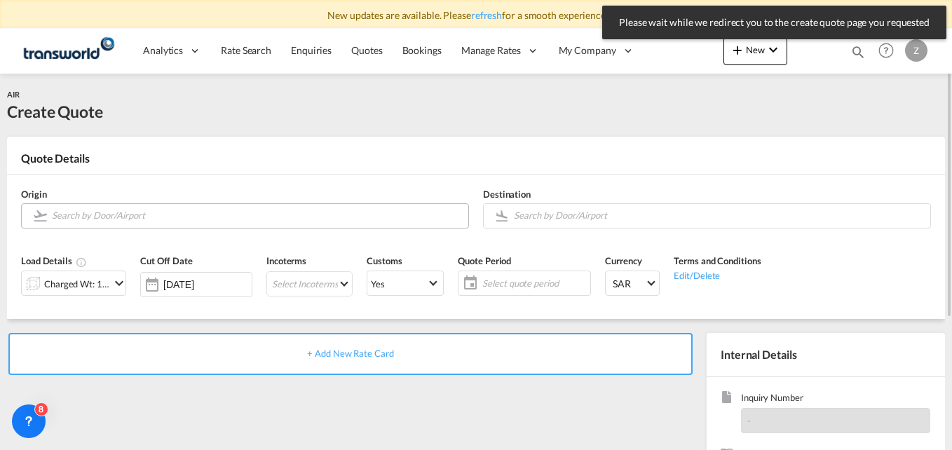
click at [177, 217] on input "Search by Door/Airport" at bounding box center [256, 215] width 409 height 25
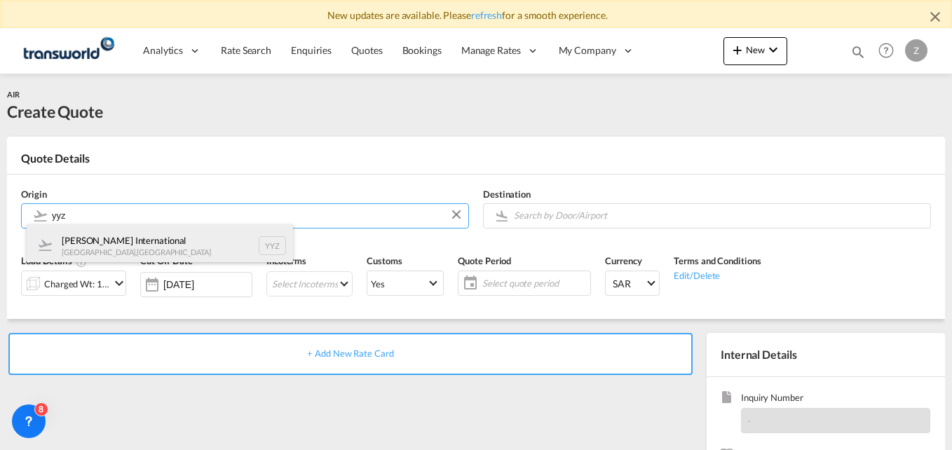
click at [144, 237] on div "[PERSON_NAME] International [GEOGRAPHIC_DATA] , [GEOGRAPHIC_DATA] YYZ" at bounding box center [160, 245] width 266 height 42
type input "[PERSON_NAME] International, [GEOGRAPHIC_DATA], YYZ"
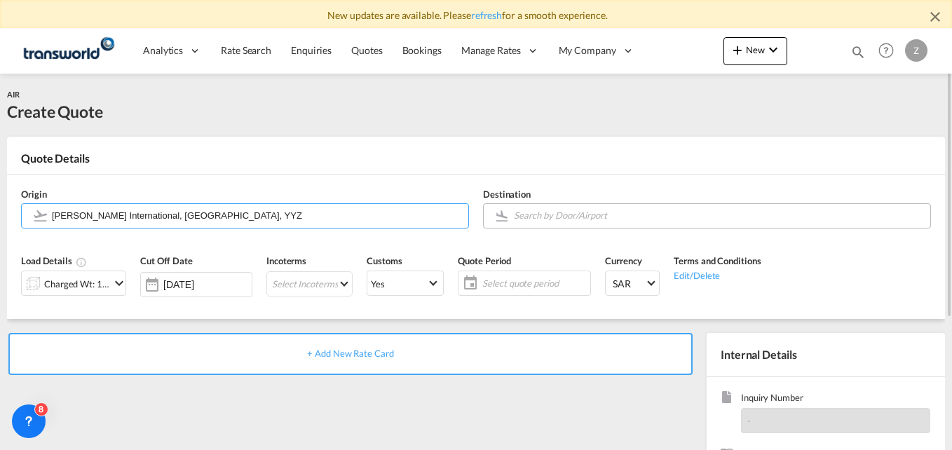
click at [557, 210] on input "Search by Door/Airport" at bounding box center [718, 215] width 409 height 25
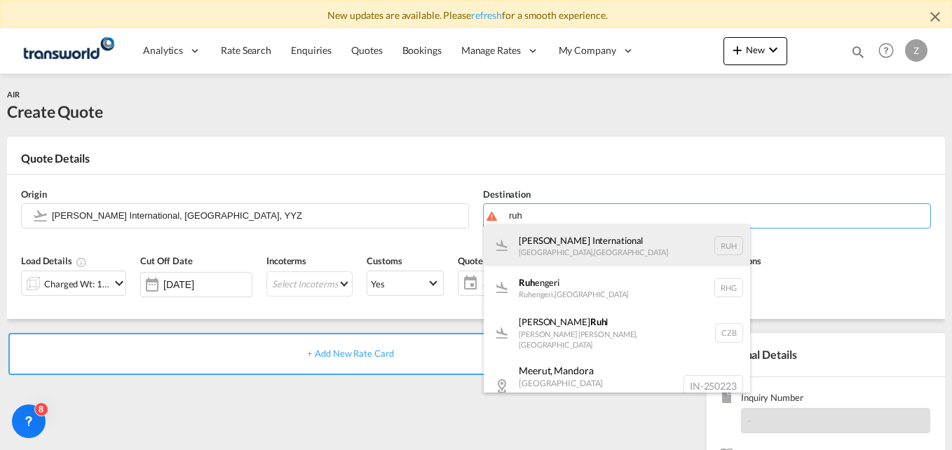
click at [563, 240] on div "[PERSON_NAME] International [GEOGRAPHIC_DATA] , [GEOGRAPHIC_DATA] RUH" at bounding box center [617, 245] width 266 height 42
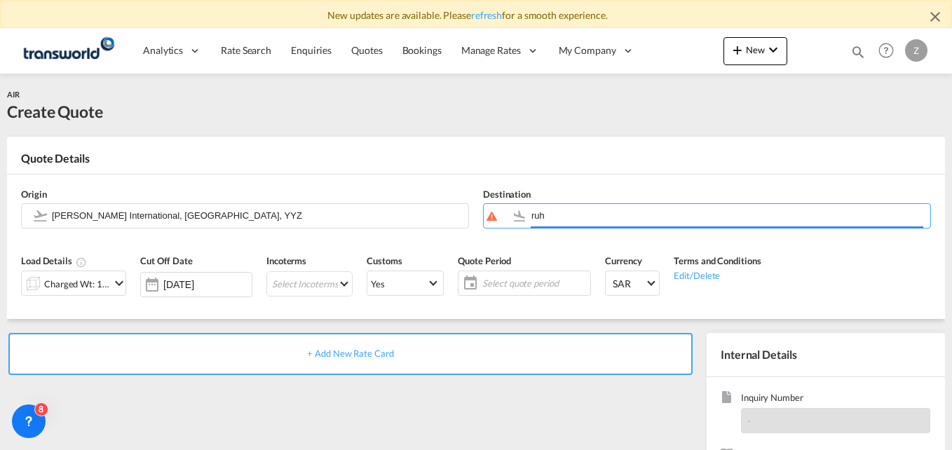
type input "[PERSON_NAME] International, [GEOGRAPHIC_DATA], RUH"
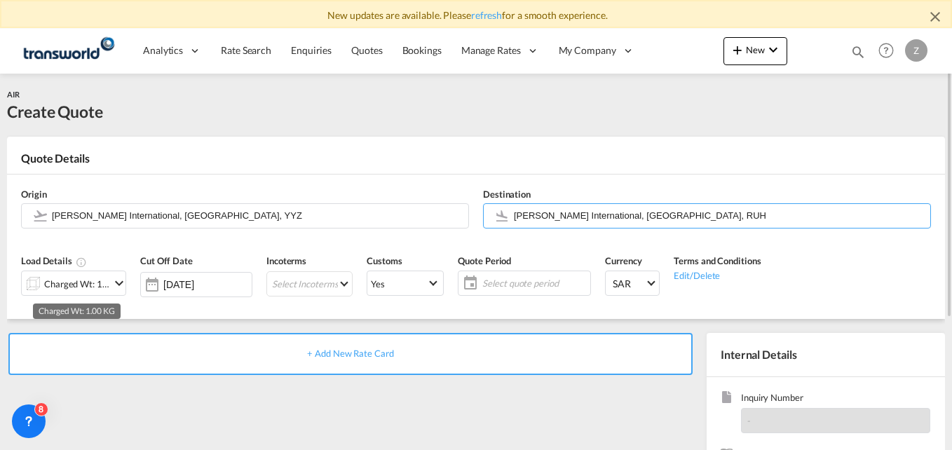
click at [63, 278] on div "Charged Wt: 1.00 KG" at bounding box center [77, 284] width 66 height 20
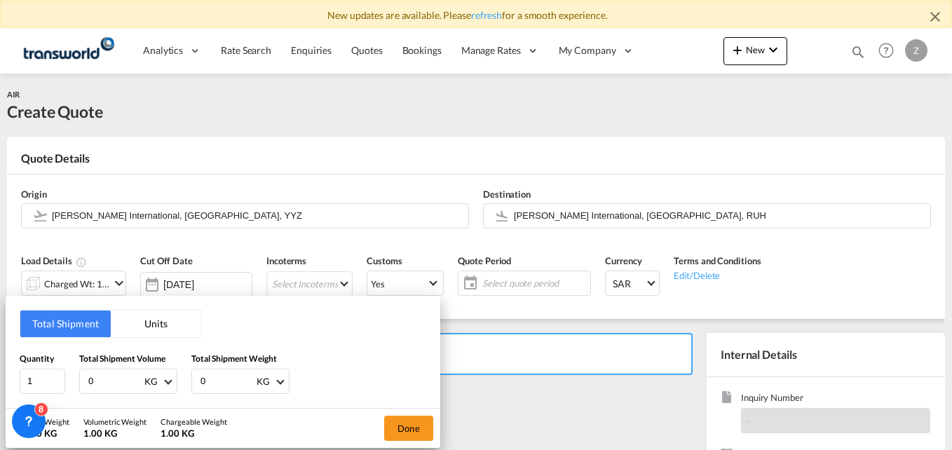
click at [116, 376] on input "0" at bounding box center [115, 381] width 56 height 24
type input "2759"
click at [209, 374] on input "0" at bounding box center [227, 381] width 56 height 24
type input "2759"
click at [423, 431] on button "Done" at bounding box center [408, 428] width 49 height 25
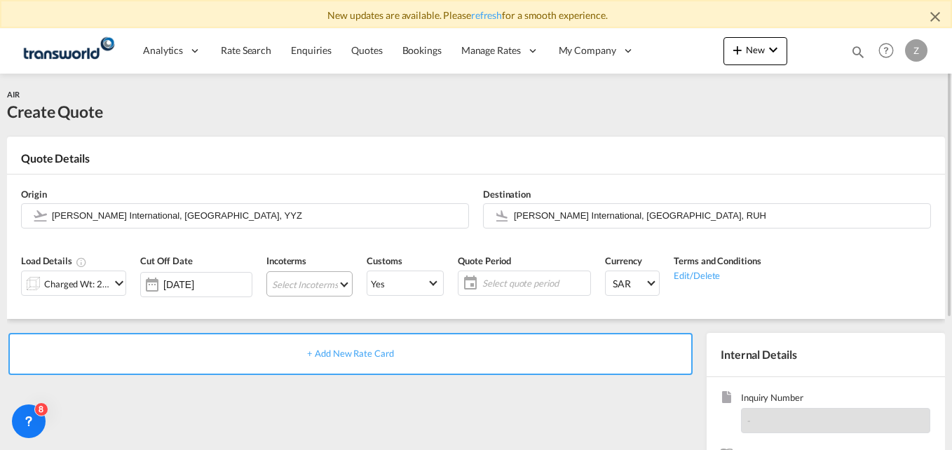
click at [322, 289] on md-select "Select Incoterms CFR - export Cost and Freight DAP - export Delivered at Place …" at bounding box center [309, 283] width 86 height 25
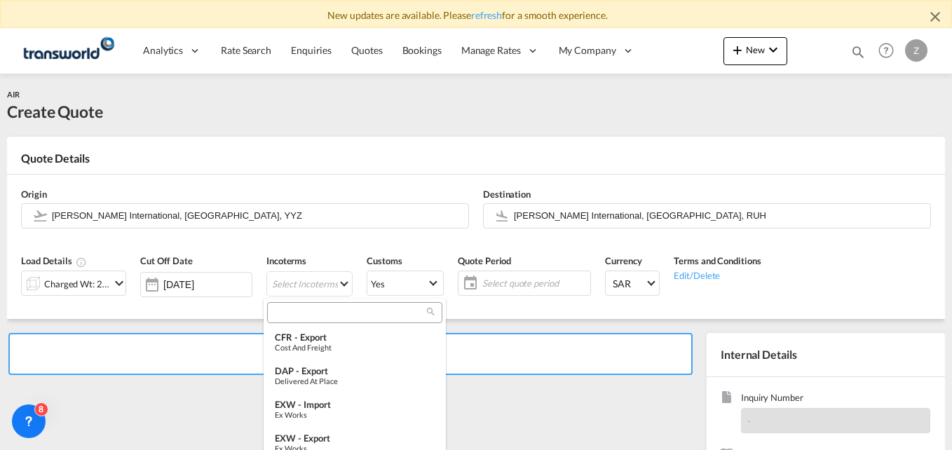
click at [304, 313] on input "search" at bounding box center [349, 312] width 156 height 13
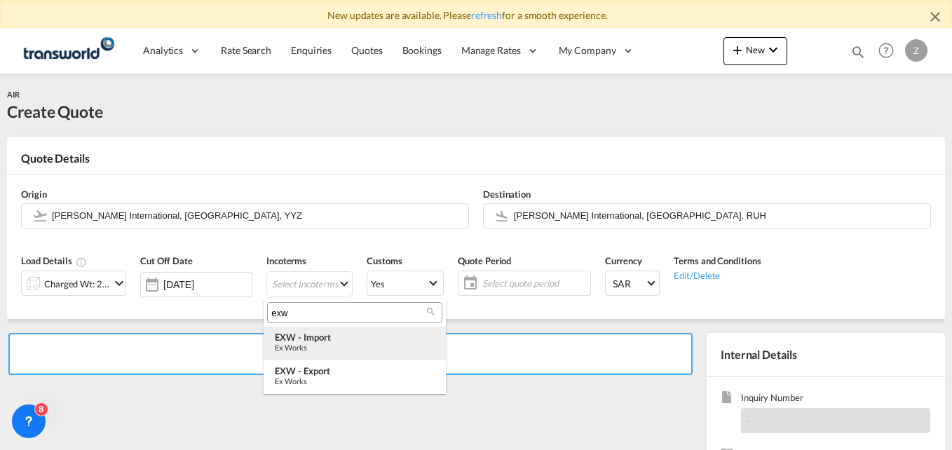
type input "exw"
click at [341, 339] on div "EXW - import" at bounding box center [355, 337] width 160 height 11
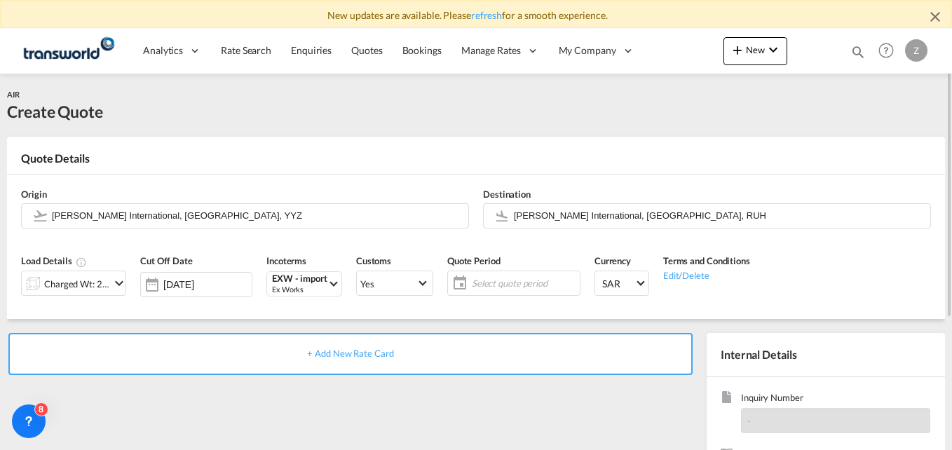
click at [505, 278] on span "Select quote period" at bounding box center [524, 283] width 104 height 13
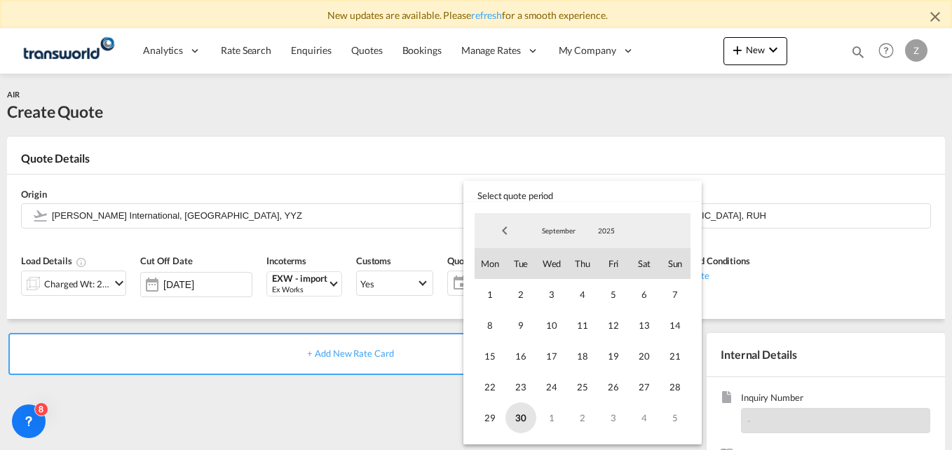
click at [521, 411] on span "30" at bounding box center [520, 417] width 31 height 31
click at [667, 413] on span "5" at bounding box center [675, 417] width 31 height 31
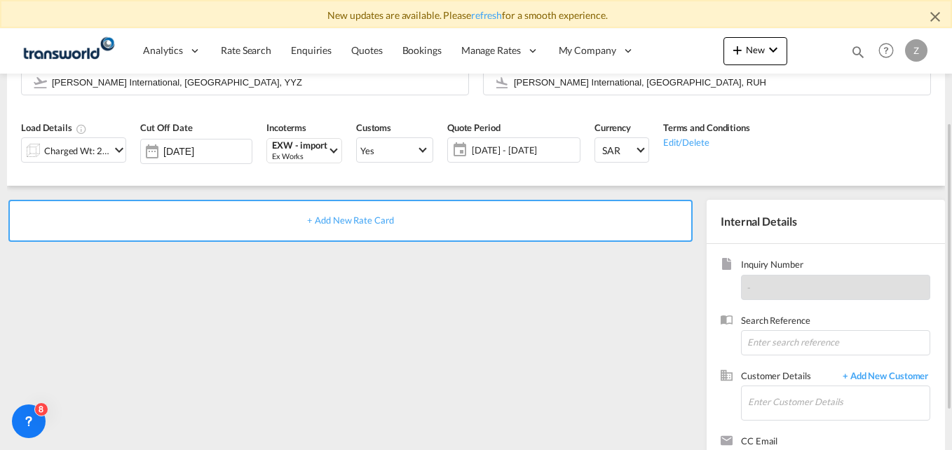
scroll to position [135, 0]
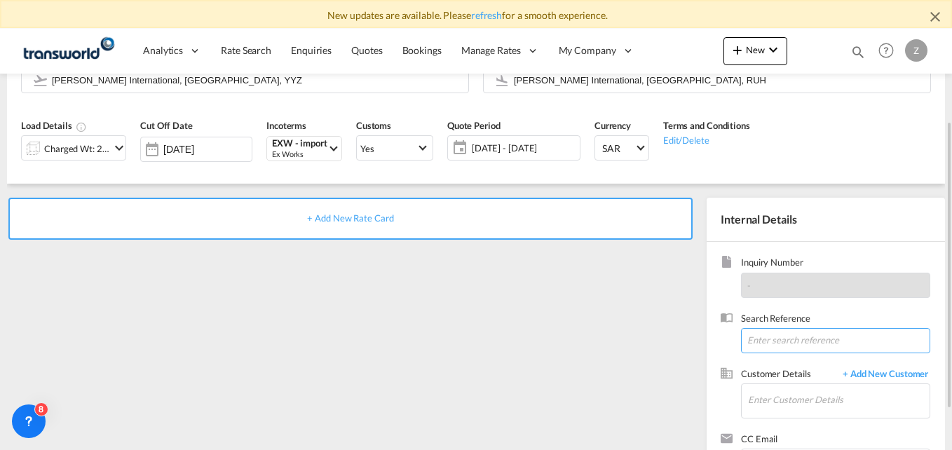
click at [777, 337] on input at bounding box center [835, 340] width 189 height 25
paste input "TW2509674"
type input "TW2509674"
click at [784, 414] on input "Enter Customer Details" at bounding box center [839, 400] width 182 height 32
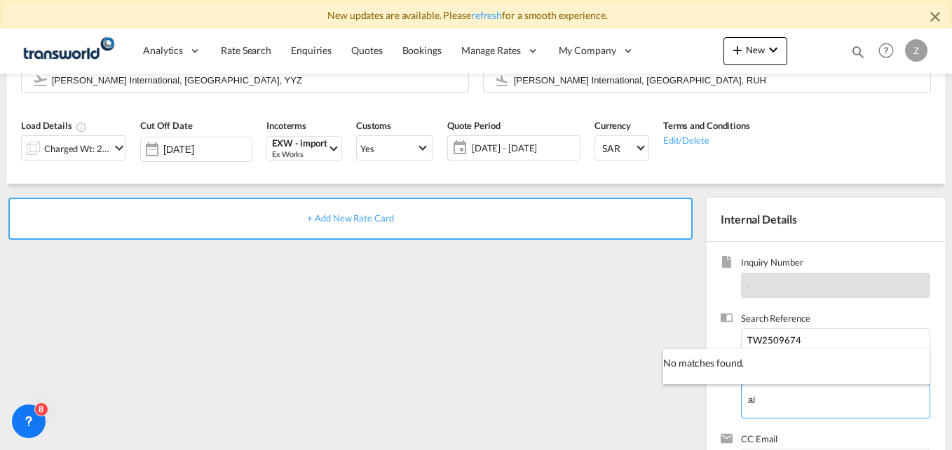
type input "a"
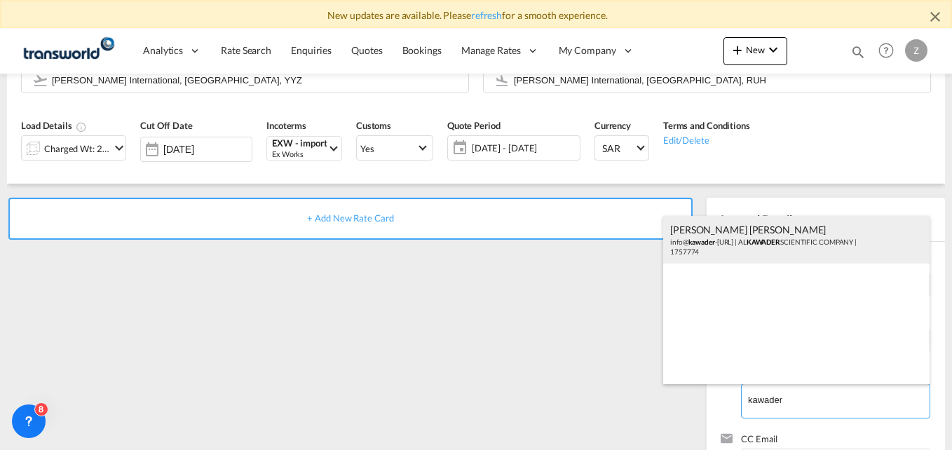
click at [727, 245] on div "[PERSON_NAME] [PERSON_NAME] info@ kawader -[URL] | AL KAWADER SCIENTIFIC COMPAN…" at bounding box center [796, 240] width 266 height 48
type input "ALKAWADER SCIENTIFIC COMPANY, [PERSON_NAME] [PERSON_NAME], [EMAIL_ADDRESS][DOMA…"
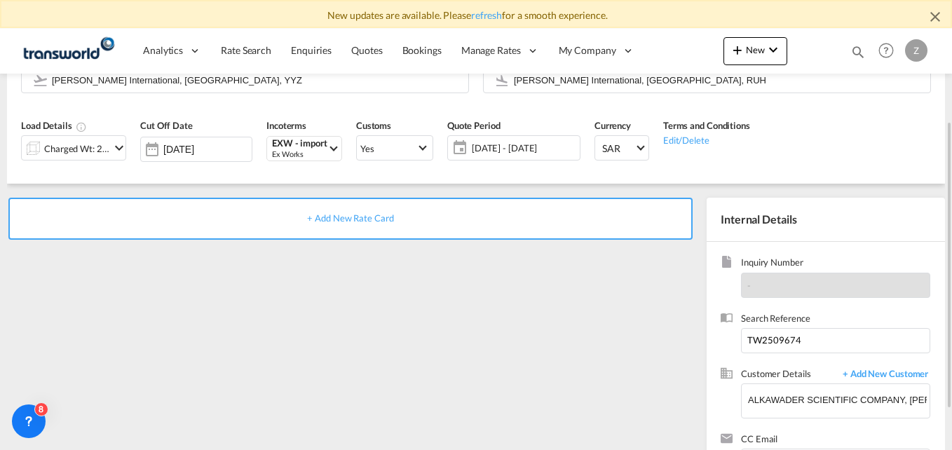
click at [332, 233] on div "+ Add New Rate Card" at bounding box center [350, 219] width 684 height 42
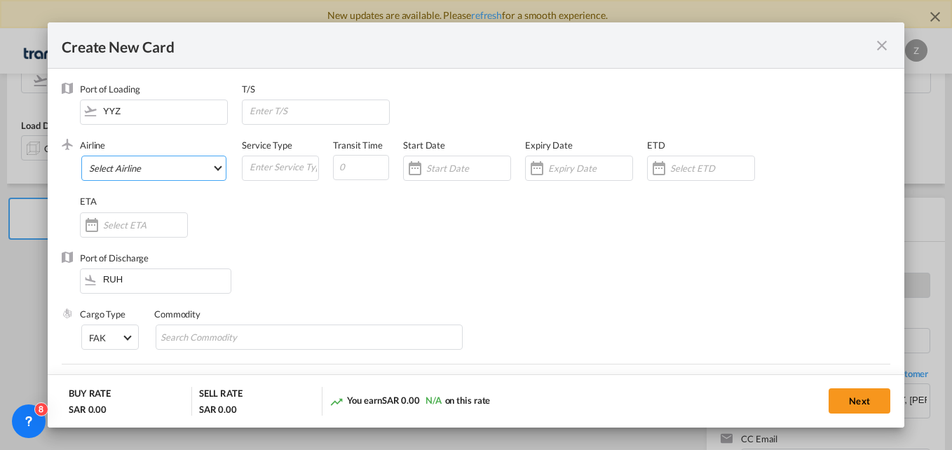
click at [148, 165] on md-select "Select Airline AIR EXPRESS S.A. (1166- / -) CMA CGM Air Cargo (1140-2C / -) DDW…" at bounding box center [153, 168] width 145 height 25
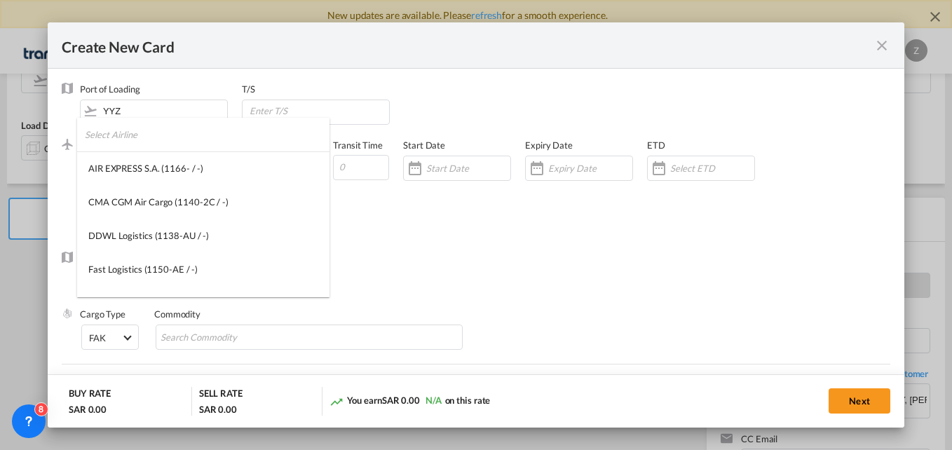
click at [130, 142] on input "search" at bounding box center [207, 135] width 245 height 34
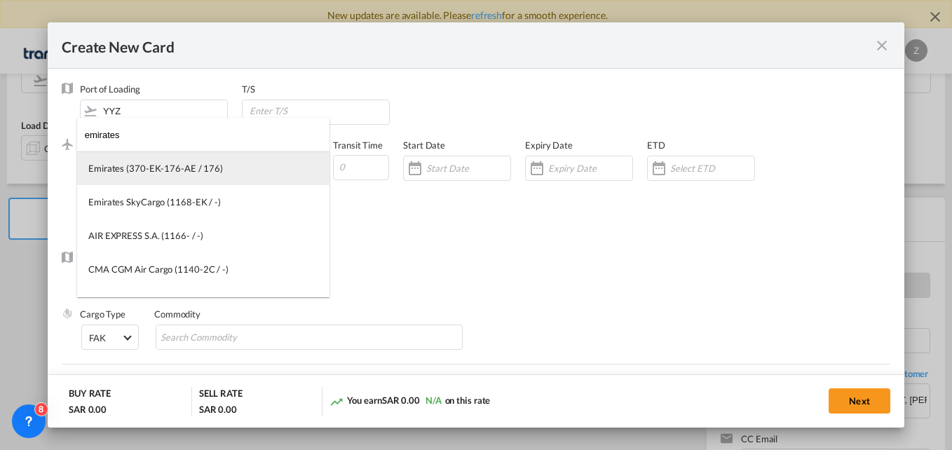
type input "emirates"
click at [153, 172] on div "Emirates (370-EK-176-AE / 176)" at bounding box center [155, 168] width 135 height 13
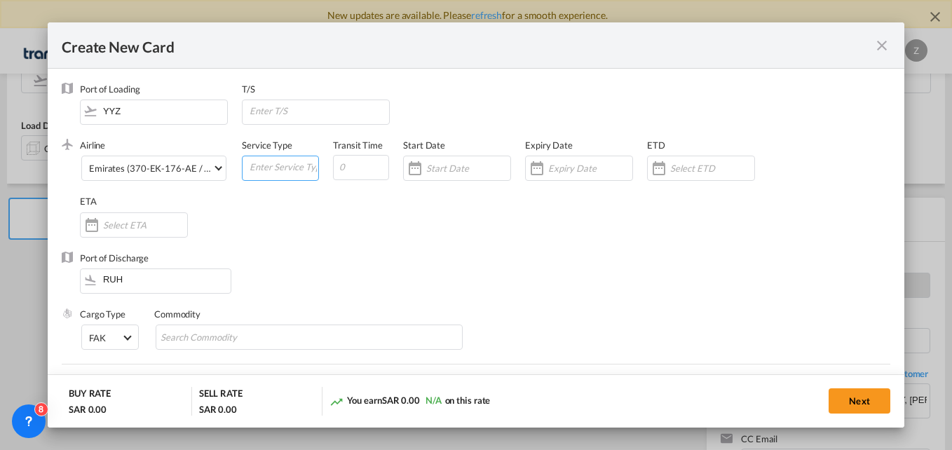
click at [261, 168] on input "Create New Card ..." at bounding box center [283, 166] width 70 height 21
type input "AIR"
click at [342, 172] on input "Create New Card ..." at bounding box center [361, 167] width 56 height 25
type input "6"
click at [442, 170] on input "Create New Card ..." at bounding box center [468, 168] width 84 height 11
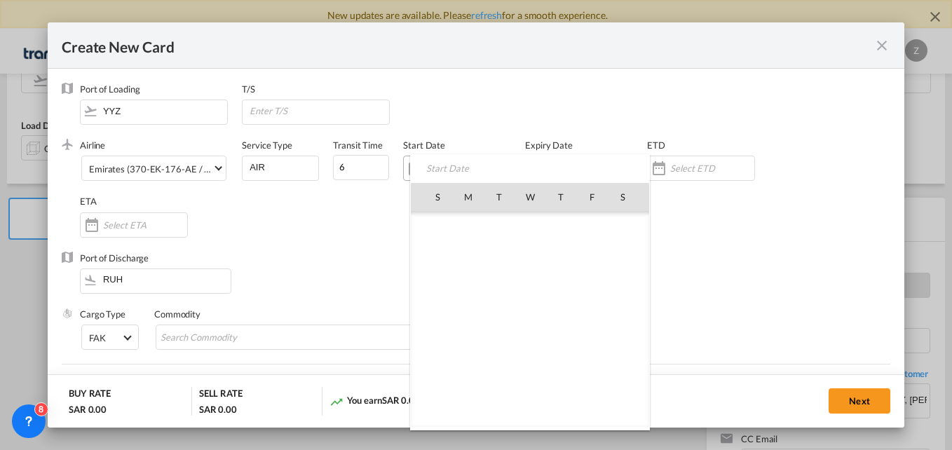
scroll to position [324664, 0]
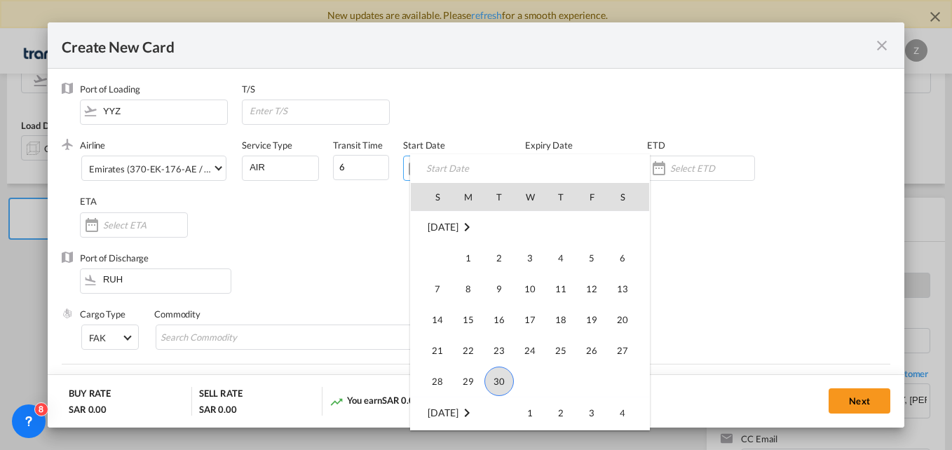
click at [499, 386] on span "30" at bounding box center [498, 381] width 29 height 29
type input "[DATE]"
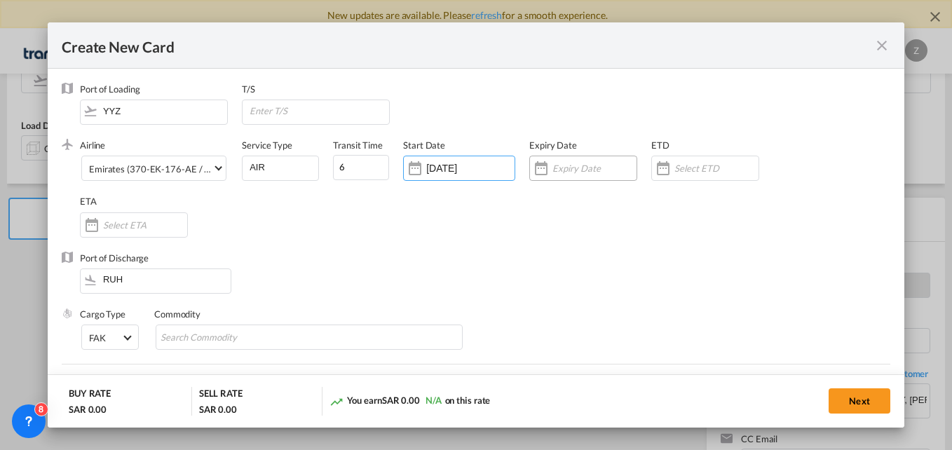
click at [564, 163] on input "Create New Card ..." at bounding box center [594, 168] width 84 height 11
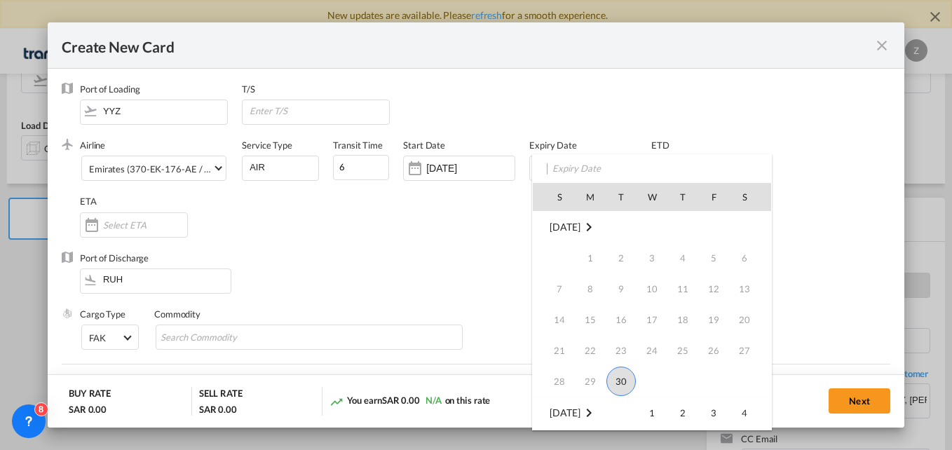
scroll to position [130, 0]
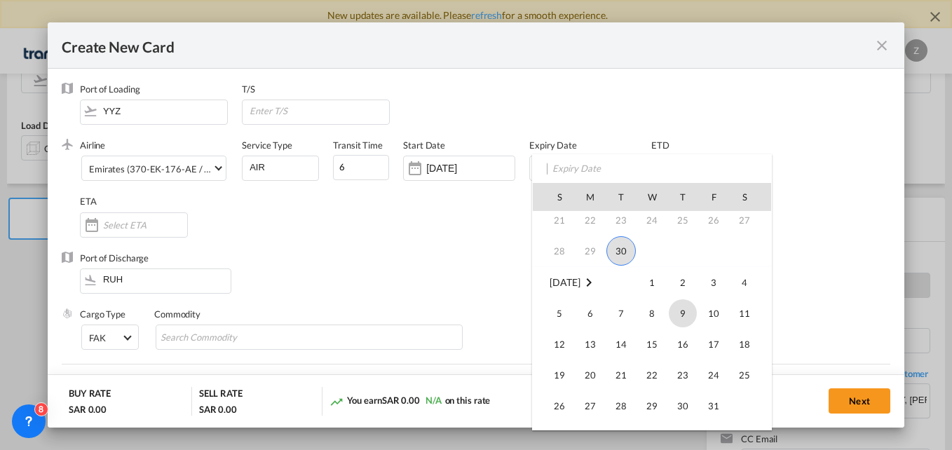
click at [688, 309] on span "9" at bounding box center [683, 313] width 28 height 28
type input "[DATE]"
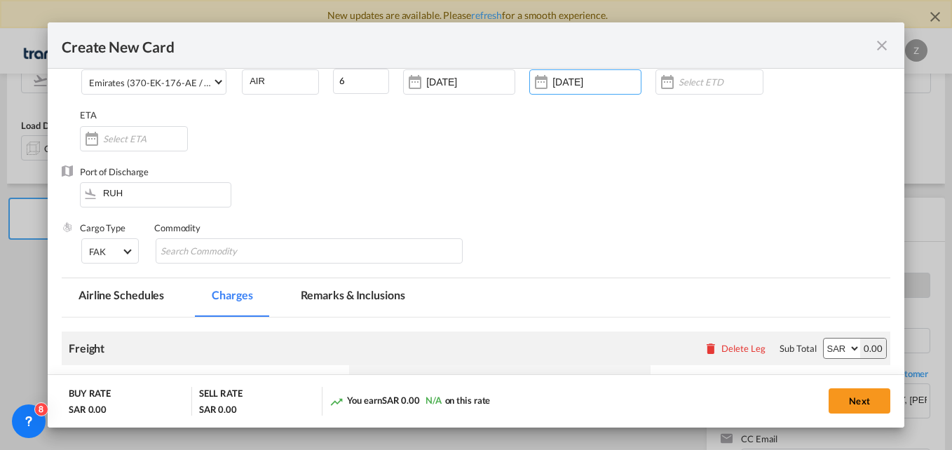
scroll to position [87, 0]
click at [230, 253] on input "Search Commodity" at bounding box center [225, 251] width 128 height 22
type input "GC"
click at [440, 176] on div "Port of Discharge RUH" at bounding box center [476, 193] width 828 height 56
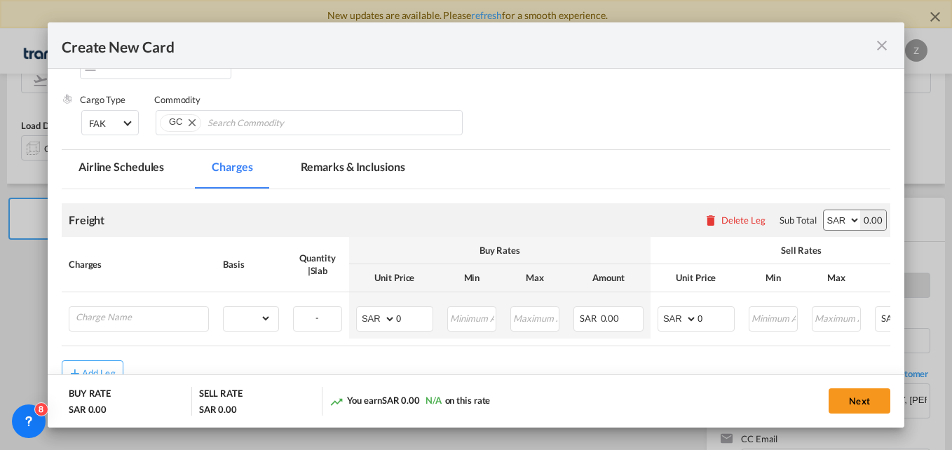
scroll to position [216, 0]
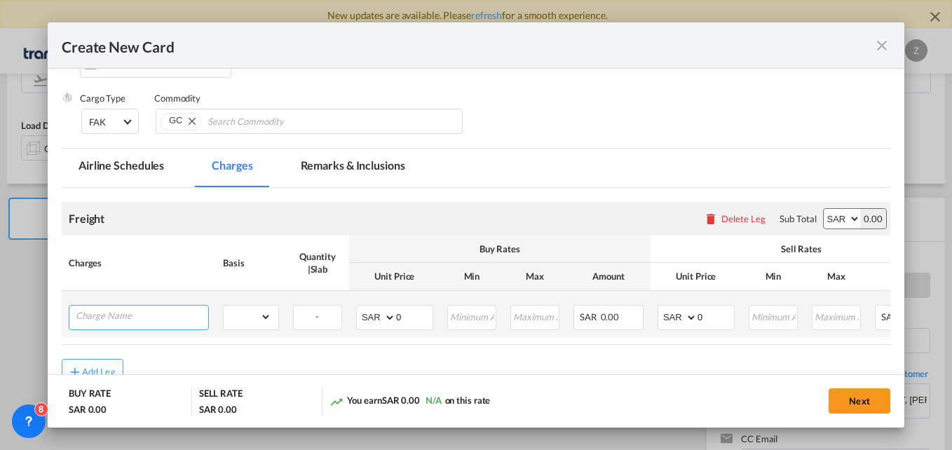
click at [139, 320] on input "Charge Name" at bounding box center [142, 316] width 132 height 21
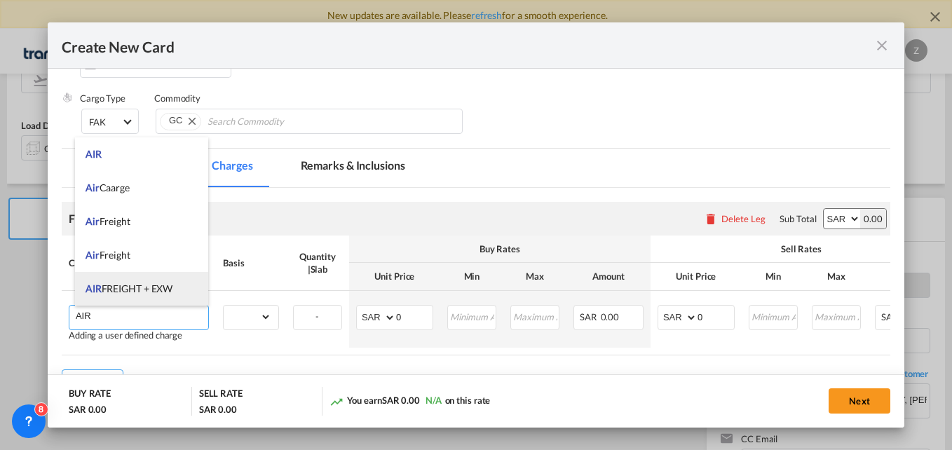
click at [153, 291] on span "AIR FREIGHT + EXW" at bounding box center [129, 288] width 87 height 12
type input "AIR FREIGHT + EXW"
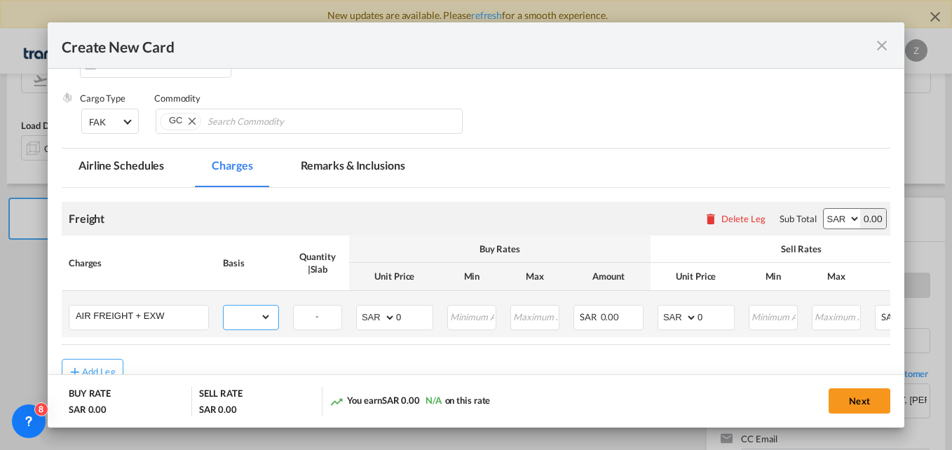
click at [257, 312] on select "gross_weight volumetric_weight per_shipment per_bl per_km % on air freight per_…" at bounding box center [248, 317] width 48 height 22
select select "per_kg"
click at [224, 306] on select "gross_weight volumetric_weight per_shipment per_bl per_km % on air freight per_…" at bounding box center [248, 317] width 48 height 22
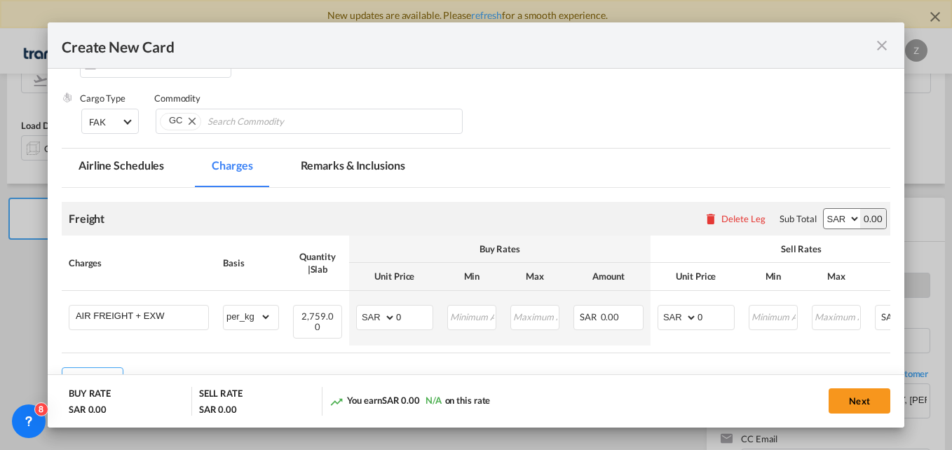
click at [830, 218] on select "AED AFN ALL AMD ANG AOA ARS AUD AWG AZN BAM BBD BDT BGN BHD BIF BMD BND BOB BRL…" at bounding box center [842, 219] width 36 height 20
select select "string:USD"
click at [824, 209] on select "AED AFN ALL AMD ANG AOA ARS AUD AWG AZN BAM BBD BDT BGN BHD BIF BMD BND BOB BRL…" at bounding box center [842, 219] width 36 height 20
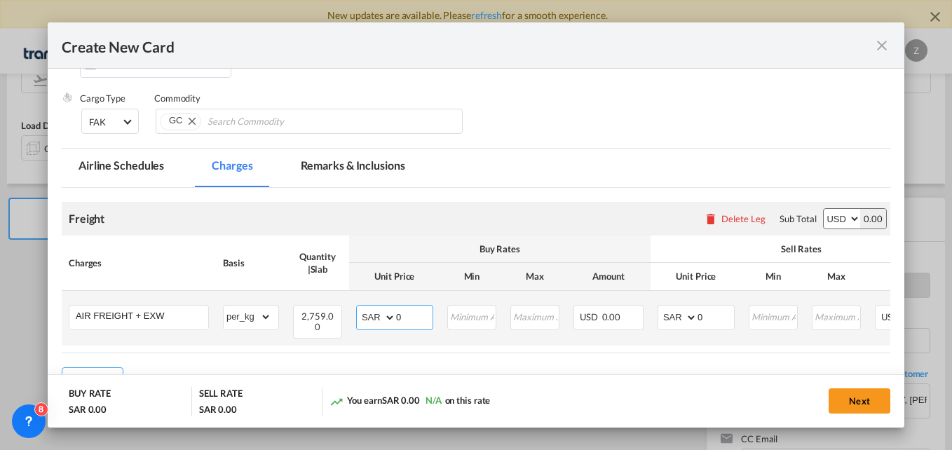
click at [372, 323] on select "AED AFN ALL AMD ANG AOA ARS AUD AWG AZN BAM BBD BDT BGN BHD BIF BMD BND BOB BRL…" at bounding box center [377, 318] width 36 height 20
select select "string:USD"
click at [359, 308] on select "AED AFN ALL AMD ANG AOA ARS AUD AWG AZN BAM BBD BDT BGN BHD BIF BMD BND BOB BRL…" at bounding box center [377, 318] width 36 height 20
click at [674, 320] on select "AED AFN ALL AMD ANG AOA ARS AUD AWG AZN BAM BBD BDT BGN BHD BIF BMD BND BOB BRL…" at bounding box center [678, 318] width 36 height 20
select select "string:USD"
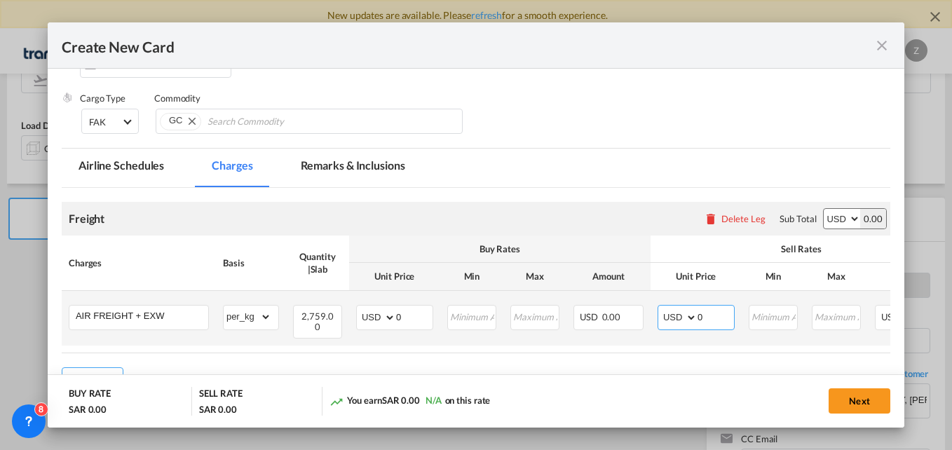
click at [660, 308] on select "AED AFN ALL AMD ANG AOA ARS AUD AWG AZN BAM BBD BDT BGN BHD BIF BMD BND BOB BRL…" at bounding box center [678, 318] width 36 height 20
click at [702, 319] on input "0" at bounding box center [715, 316] width 36 height 21
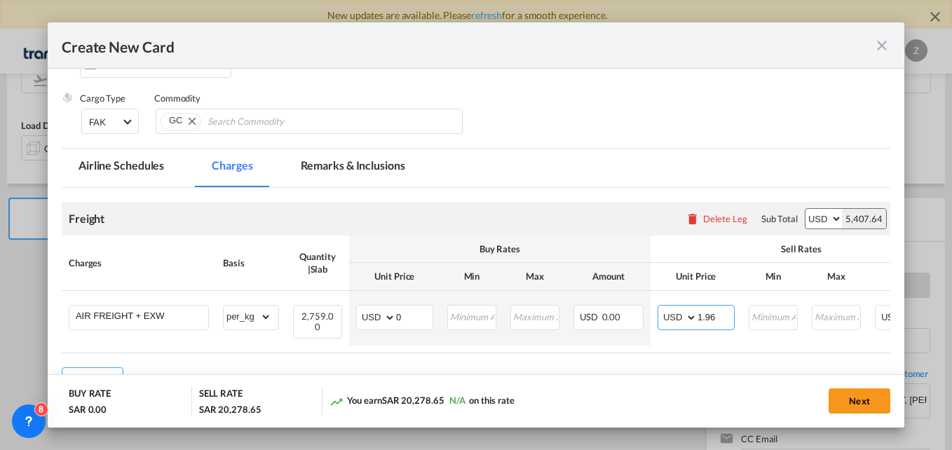
type input "1.96"
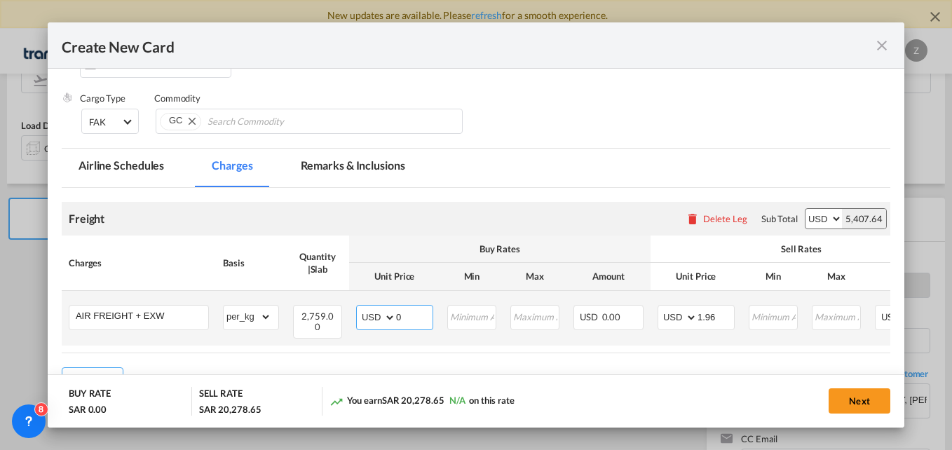
click at [409, 322] on input "0" at bounding box center [414, 316] width 36 height 21
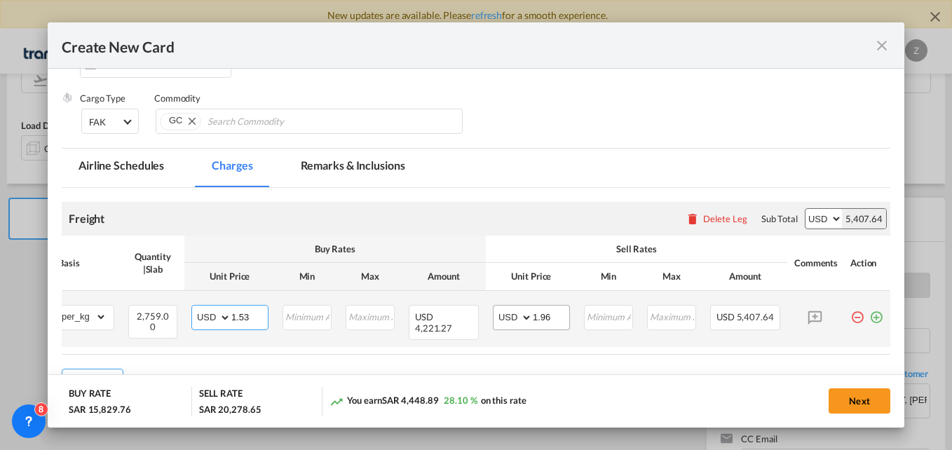
scroll to position [0, 173]
type input "1.53"
click at [869, 318] on md-icon "icon-plus-circle-outline green-400-fg" at bounding box center [876, 312] width 14 height 14
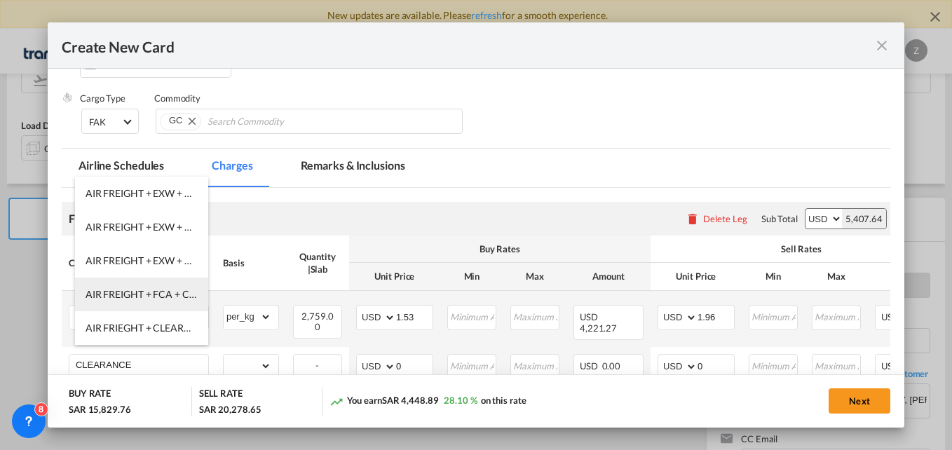
scroll to position [101, 0]
click at [154, 300] on li "CLEARANCE AND DELIVERY CHARGES" at bounding box center [141, 295] width 133 height 34
type input "CLEARANCE AND DELIVERY CHARGES"
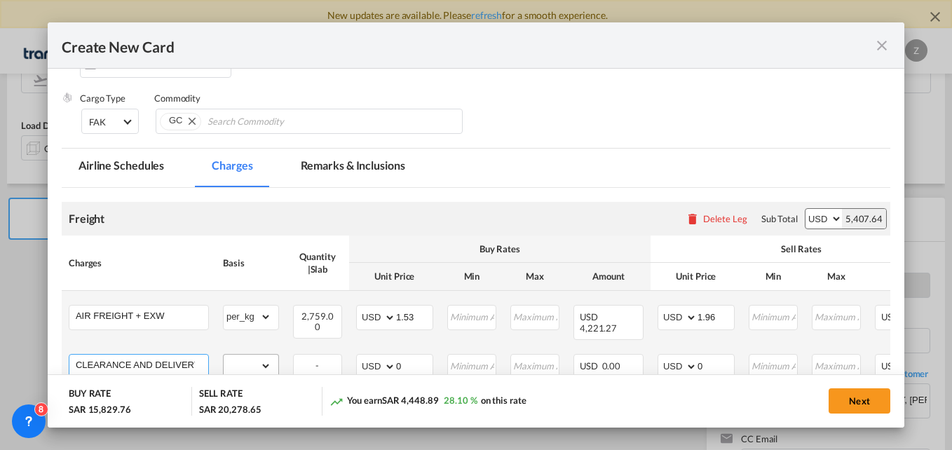
drag, startPoint x: 192, startPoint y: 362, endPoint x: 260, endPoint y: 357, distance: 68.2
click at [260, 357] on tr "CLEARANCE AND DELIVERY CHARGES Please Enter Already Exists gross_weight volumet…" at bounding box center [558, 366] width 993 height 39
drag, startPoint x: 173, startPoint y: 355, endPoint x: 231, endPoint y: 359, distance: 57.6
click at [231, 359] on tr "CLEARANCE AND DELIVERY CHARGES Please Enter Already Exists gross_weight volumet…" at bounding box center [558, 366] width 993 height 39
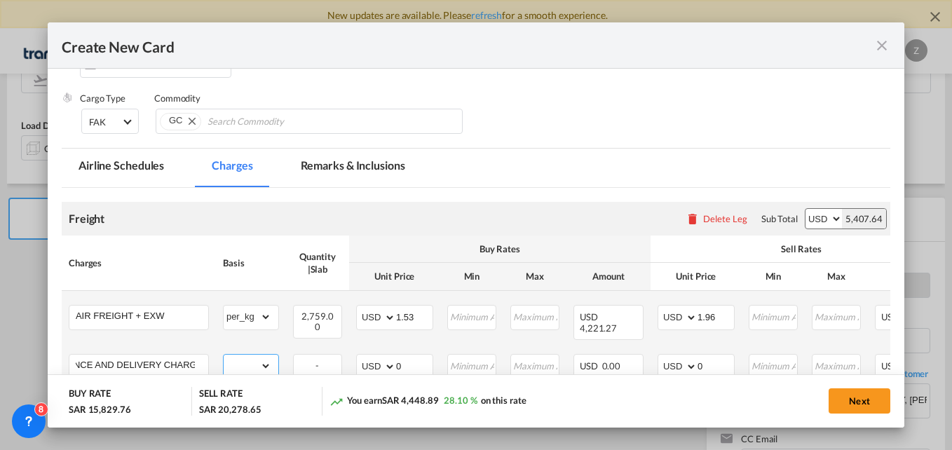
click at [257, 358] on select "gross_weight volumetric_weight per_shipment per_bl per_km % on air freight per_…" at bounding box center [248, 366] width 48 height 22
select select "per_shipment"
click at [224, 355] on select "gross_weight volumetric_weight per_shipment per_bl per_km % on air freight per_…" at bounding box center [248, 366] width 48 height 22
click at [670, 357] on select "AED AFN ALL AMD ANG AOA ARS AUD AWG AZN BAM BBD BDT BGN BHD BIF BMD BND BOB BRL…" at bounding box center [678, 367] width 36 height 20
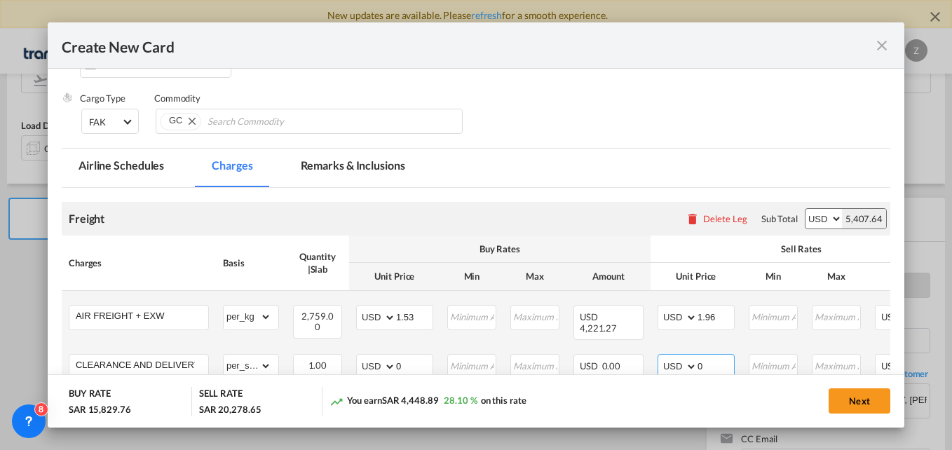
select select "string:SAR"
click at [660, 357] on select "AED AFN ALL AMD ANG AOA ARS AUD AWG AZN BAM BBD BDT BGN BHD BIF BMD BND BOB BRL…" at bounding box center [678, 367] width 36 height 20
select select "string:SAR"
click at [715, 364] on input "0" at bounding box center [715, 365] width 36 height 21
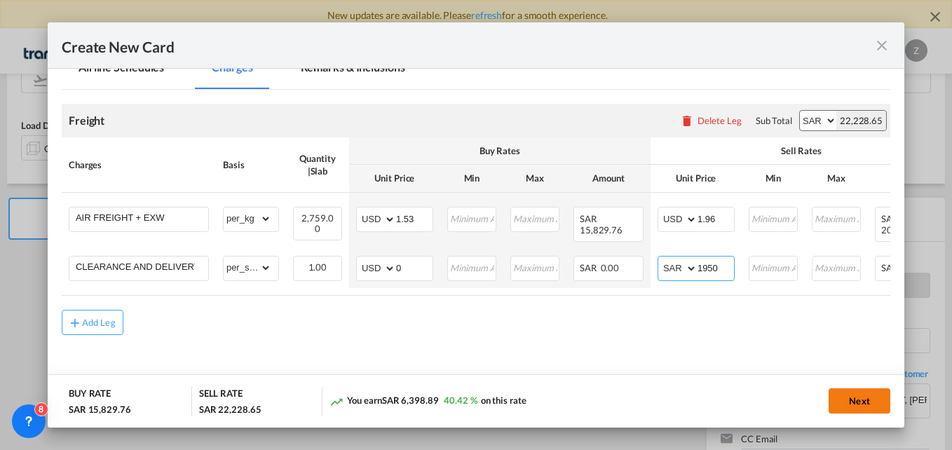
type input "1950"
click at [854, 392] on button "Next" at bounding box center [859, 400] width 62 height 25
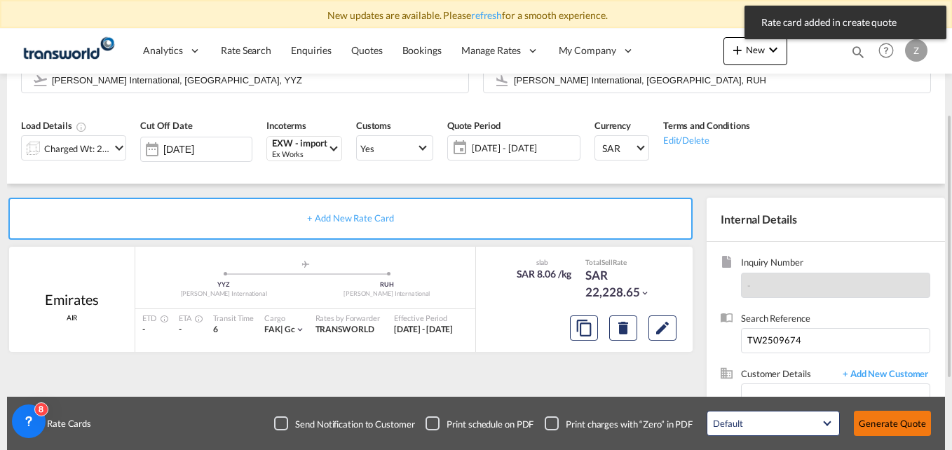
click at [880, 418] on button "Generate Quote" at bounding box center [892, 423] width 77 height 25
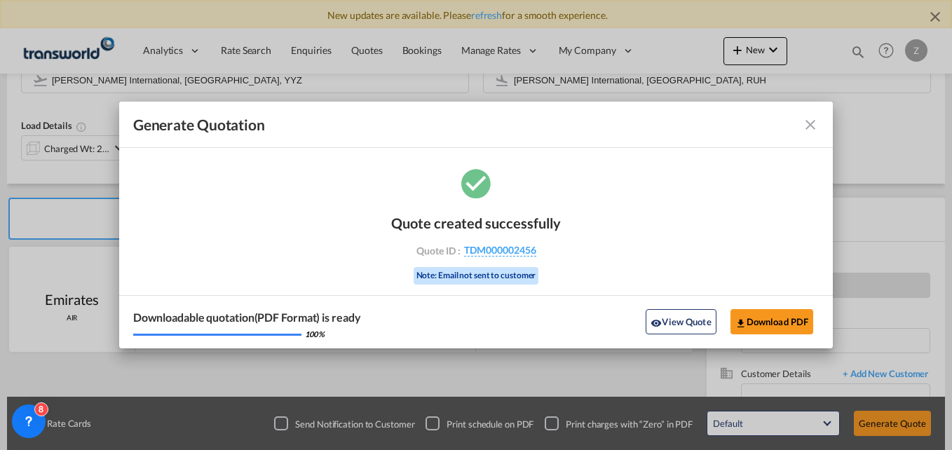
click at [808, 124] on md-icon "icon-close fg-AAA8AD cursor m-0" at bounding box center [810, 124] width 17 height 17
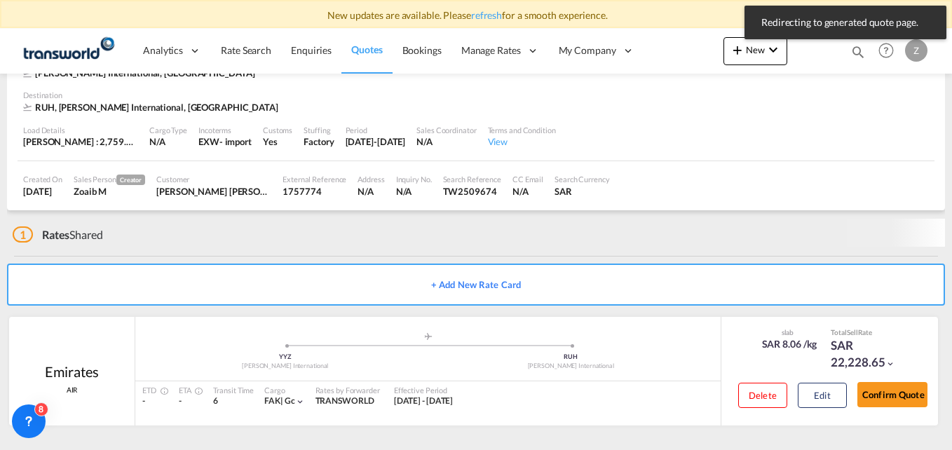
scroll to position [81, 0]
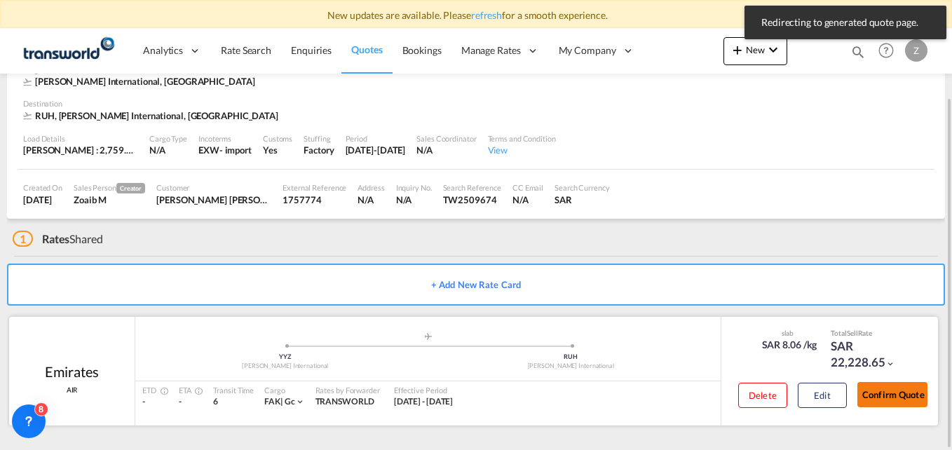
click at [882, 397] on button "Confirm Quote" at bounding box center [892, 394] width 70 height 25
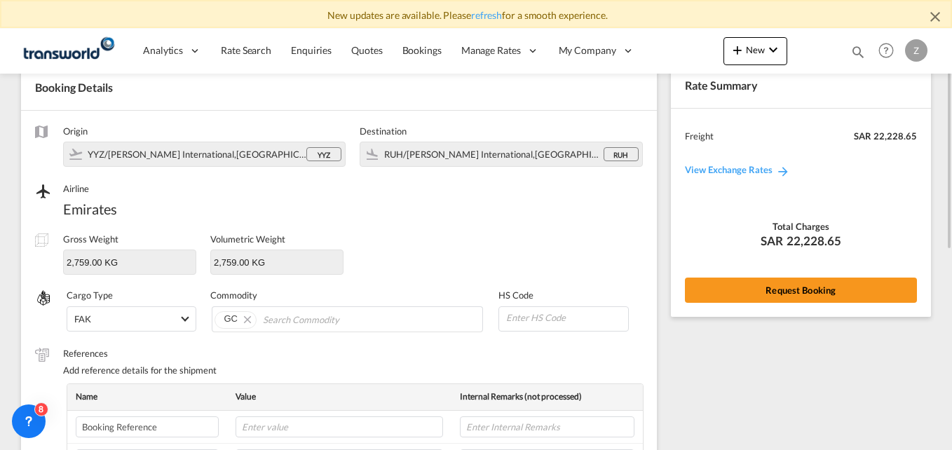
scroll to position [72, 0]
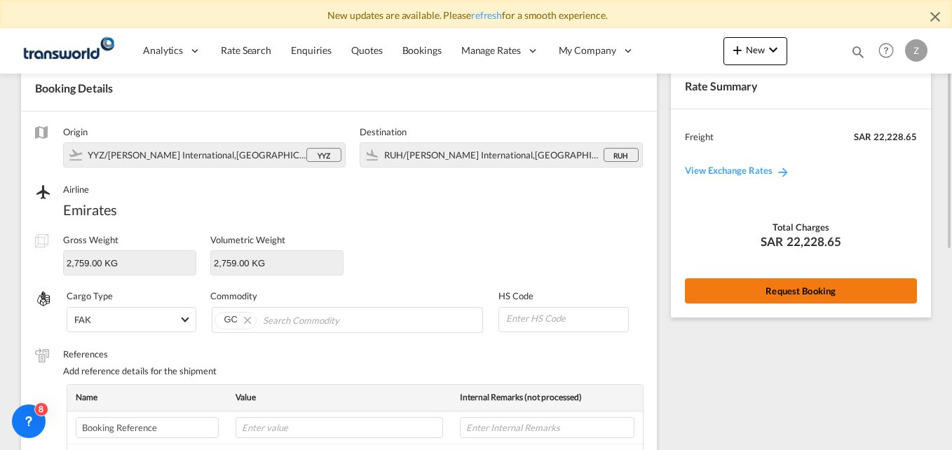
click at [718, 296] on button "Request Booking" at bounding box center [801, 290] width 232 height 25
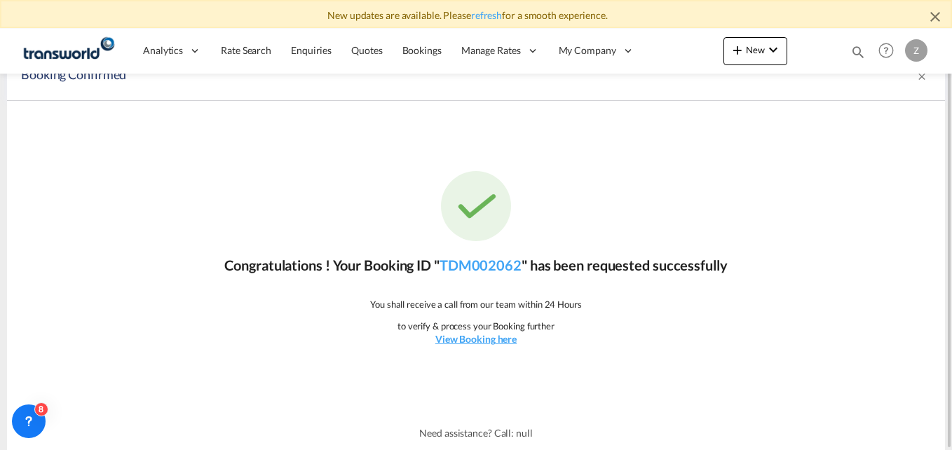
scroll to position [22, 0]
click at [490, 266] on link "TDM002062" at bounding box center [480, 265] width 82 height 17
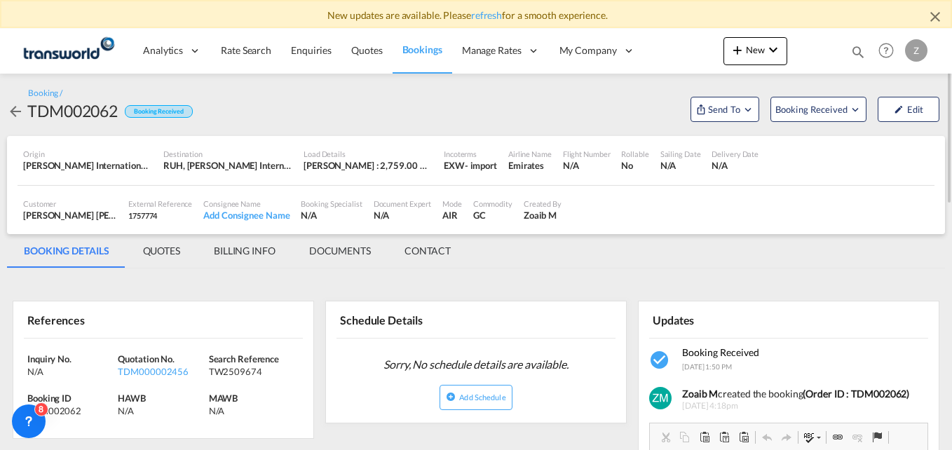
click at [432, 245] on md-tab-item "CONTACT" at bounding box center [428, 251] width 80 height 34
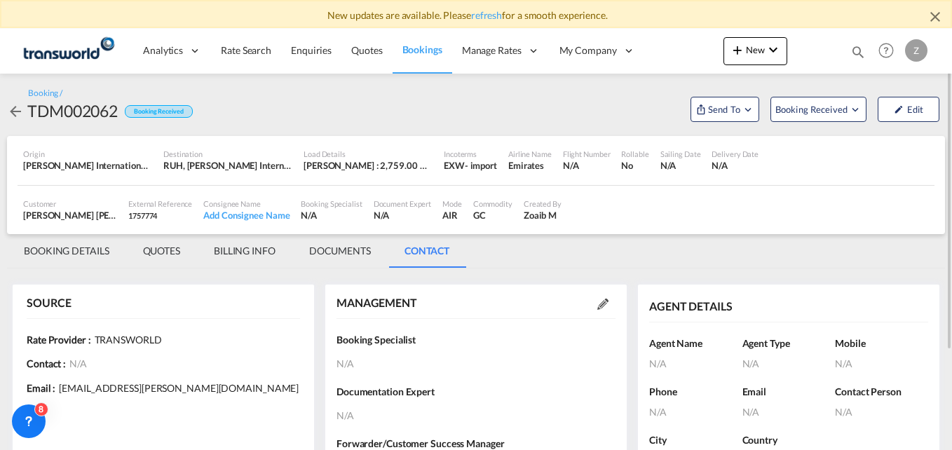
click at [602, 303] on md-icon at bounding box center [602, 304] width 11 height 11
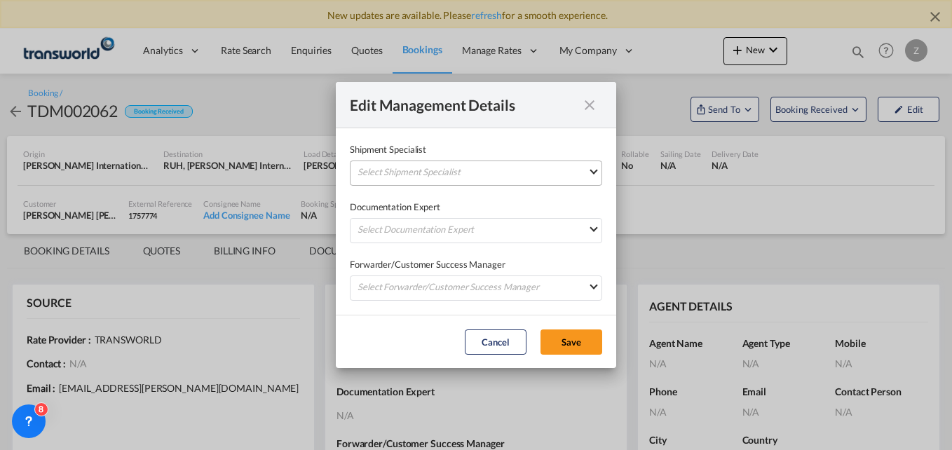
click at [435, 172] on md-select "Select Shipment Specialist [PERSON_NAME] W [PERSON_NAME][EMAIL_ADDRESS][PERSON_…" at bounding box center [476, 173] width 252 height 25
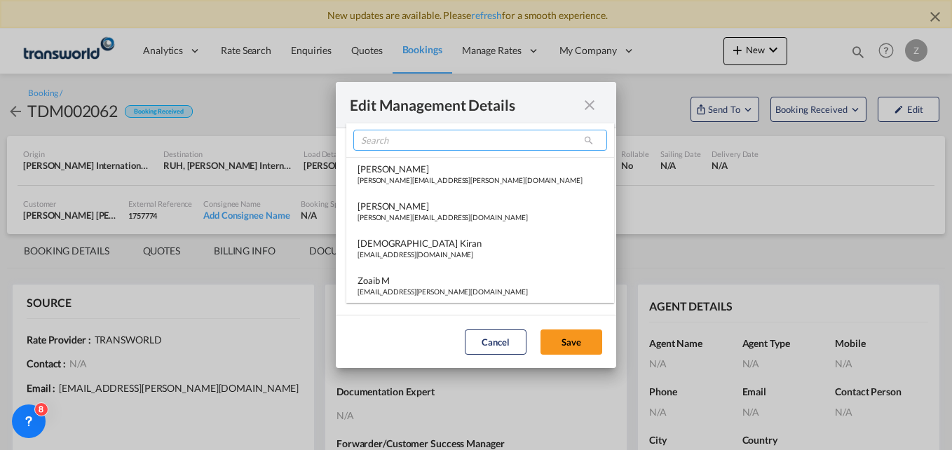
click at [394, 137] on input "search" at bounding box center [480, 140] width 254 height 21
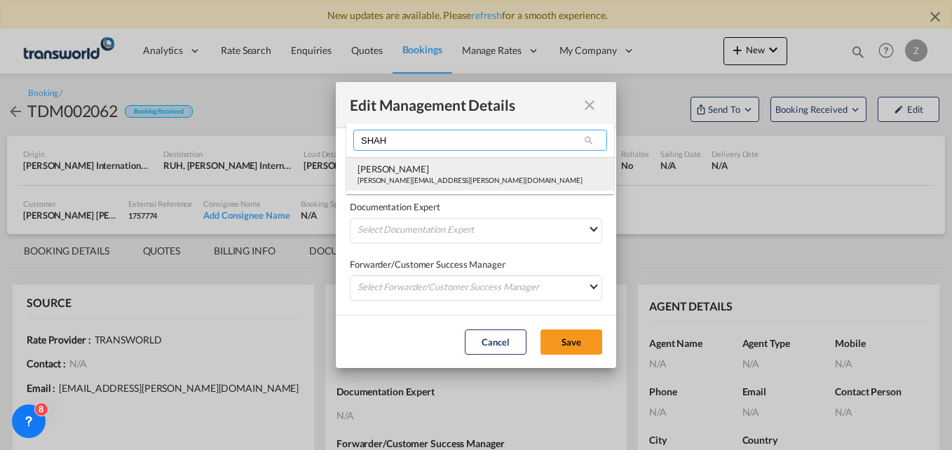
type input "SHAH"
click at [395, 179] on div "[PERSON_NAME][EMAIL_ADDRESS][PERSON_NAME][DOMAIN_NAME]" at bounding box center [469, 180] width 225 height 10
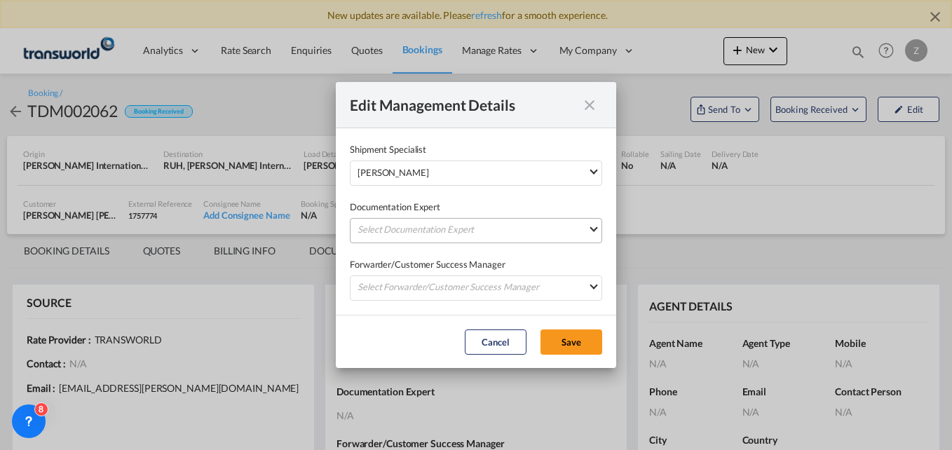
click at [390, 221] on md-select "Select Documentation Expert [PERSON_NAME] W [PERSON_NAME][EMAIL_ADDRESS][PERSON…" at bounding box center [476, 230] width 252 height 25
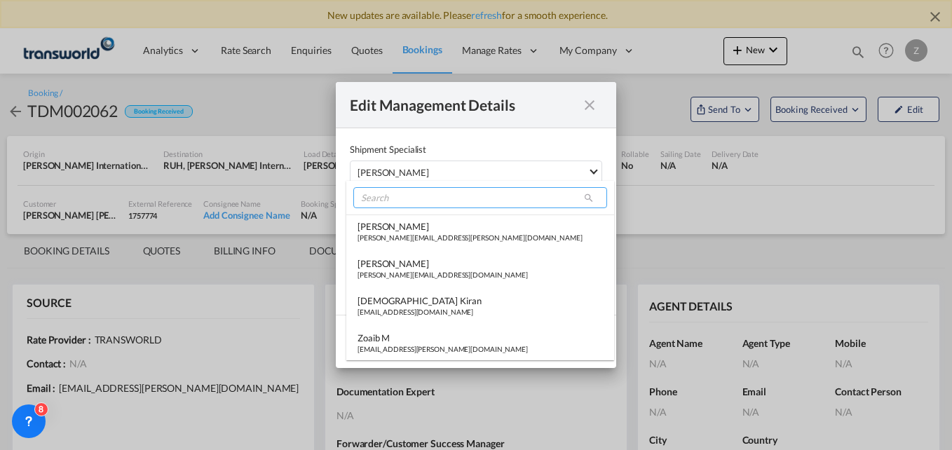
click at [382, 196] on input "search" at bounding box center [480, 197] width 254 height 21
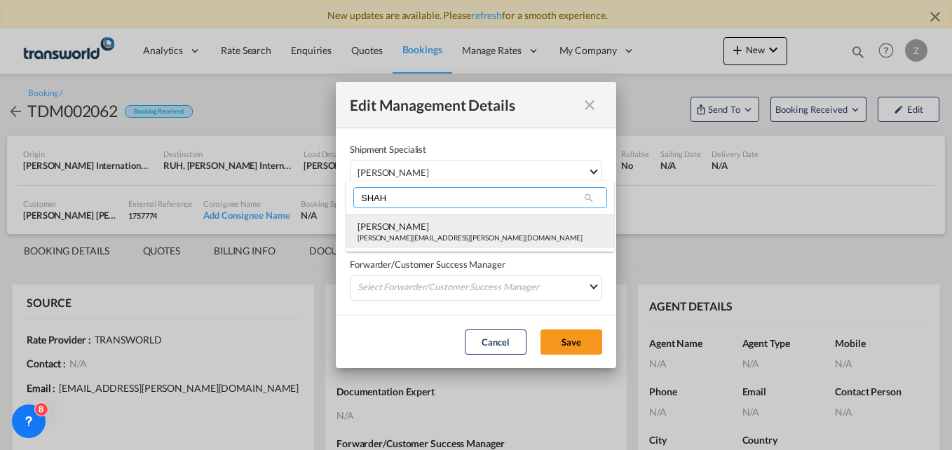
type input "SHAH"
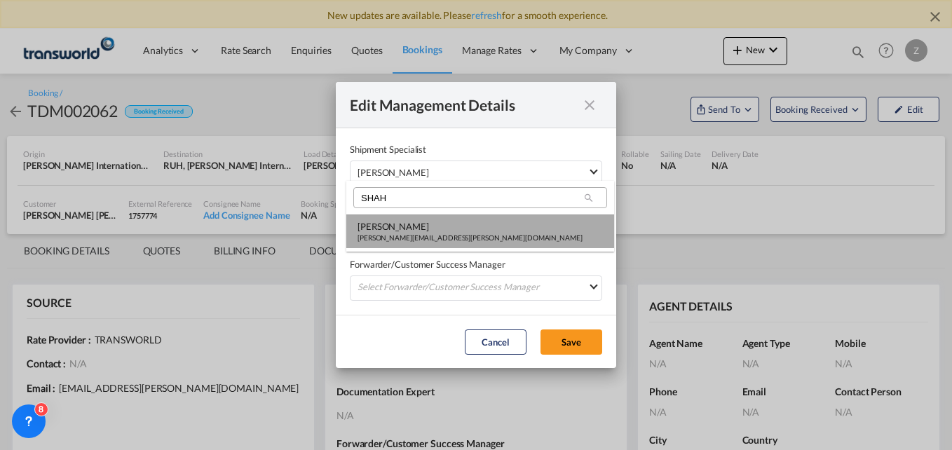
click at [398, 235] on div "[PERSON_NAME][EMAIL_ADDRESS][PERSON_NAME][DOMAIN_NAME]" at bounding box center [469, 238] width 225 height 10
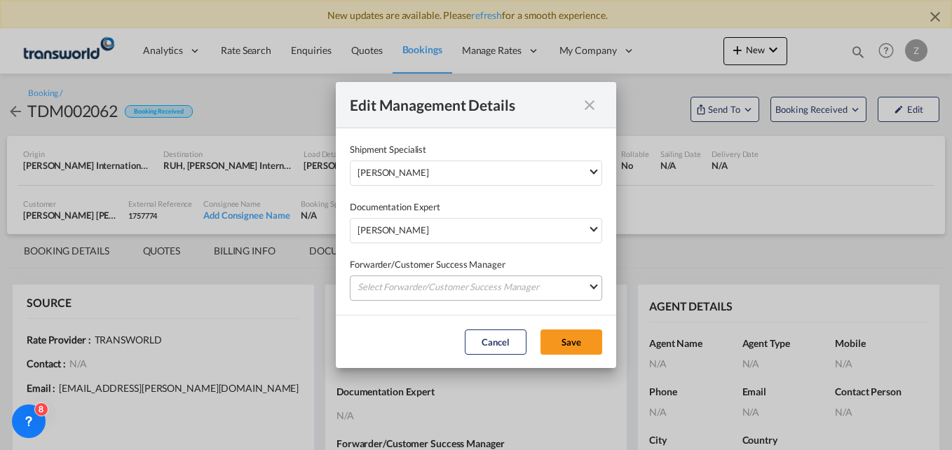
click at [374, 280] on md-select "Select Forwarder/Customer Success Manager [PERSON_NAME] [PERSON_NAME][EMAIL_ADD…" at bounding box center [476, 287] width 252 height 25
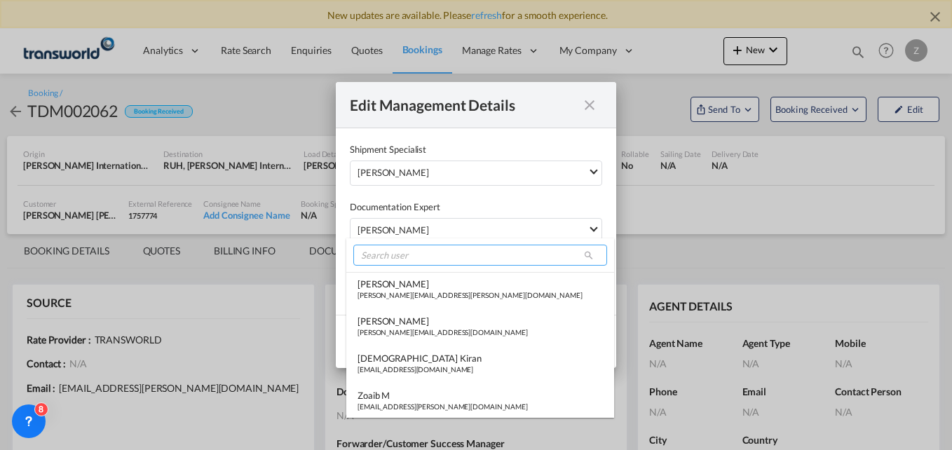
click at [376, 254] on input "search" at bounding box center [480, 255] width 254 height 21
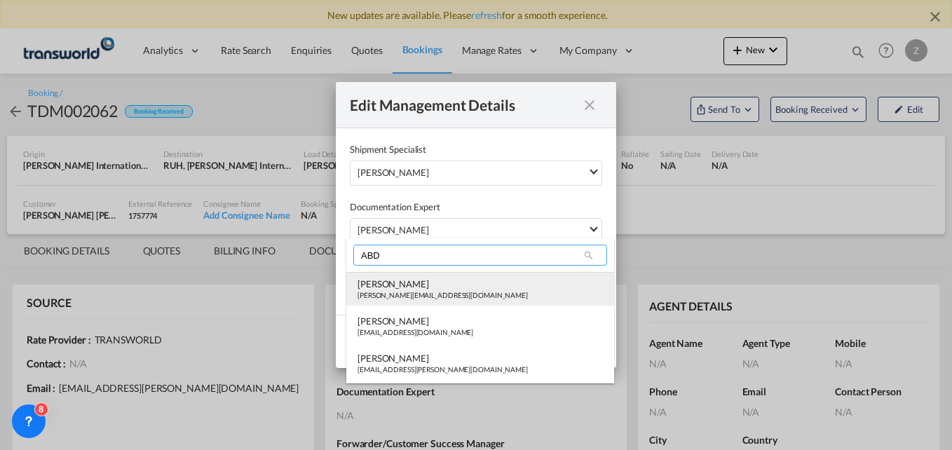
type input "ABD"
click at [395, 287] on div "[PERSON_NAME]" at bounding box center [442, 284] width 170 height 13
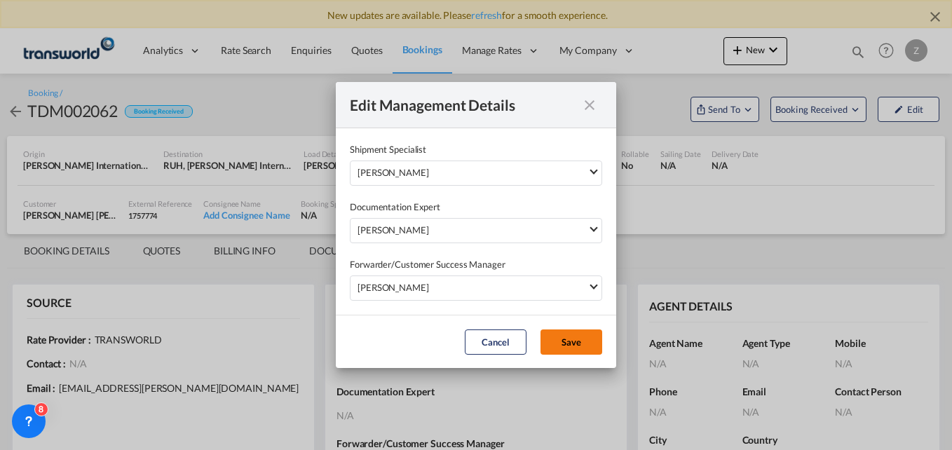
click at [564, 336] on button "Save" at bounding box center [571, 341] width 62 height 25
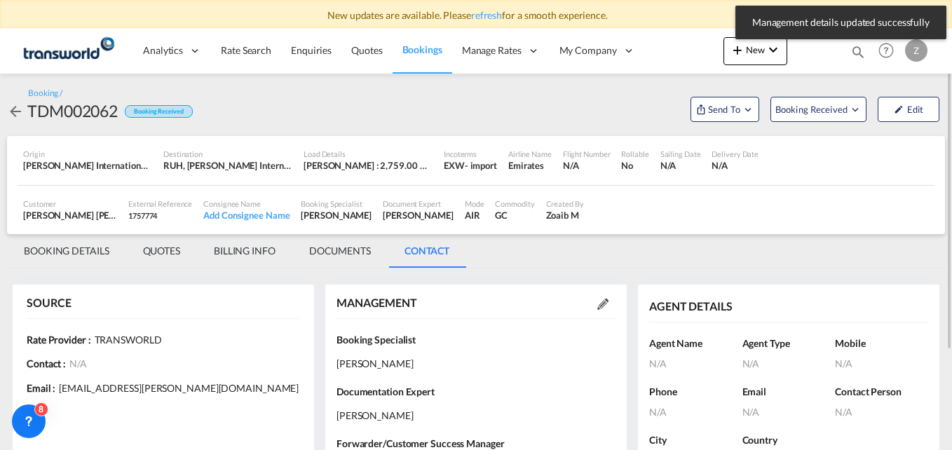
click at [64, 247] on md-tab-item "BOOKING DETAILS" at bounding box center [66, 251] width 119 height 34
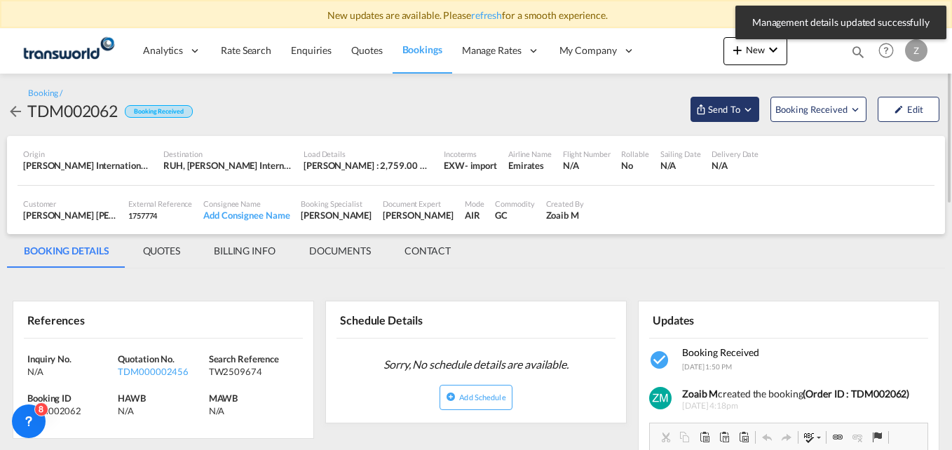
click at [721, 114] on span "Send To" at bounding box center [723, 109] width 35 height 14
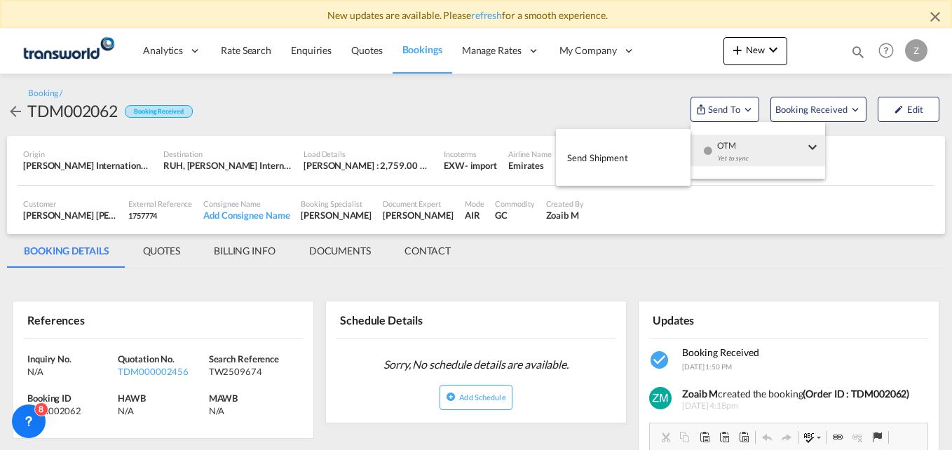
click at [611, 153] on span "Send Shipment" at bounding box center [597, 157] width 61 height 22
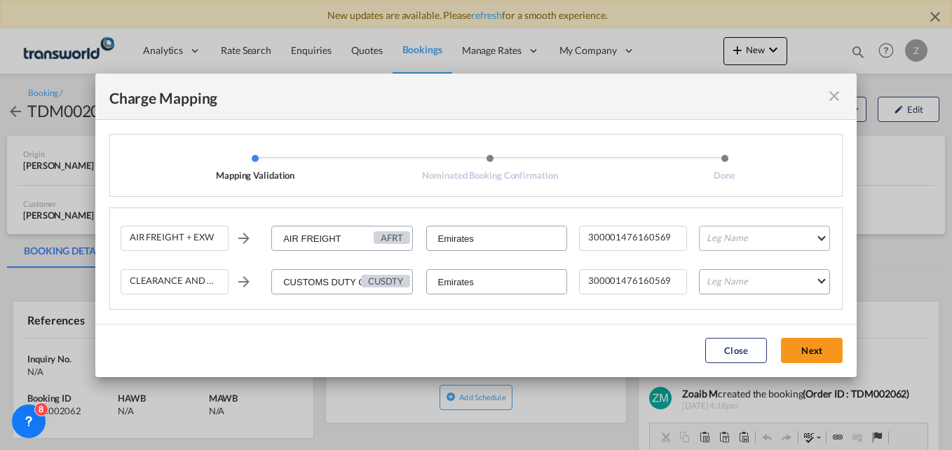
click at [721, 239] on md-select "Leg Name HANDLING ORIGIN HANDLING DESTINATION OTHERS TL PICK UP CUSTOMS ORIGIN …" at bounding box center [764, 238] width 131 height 25
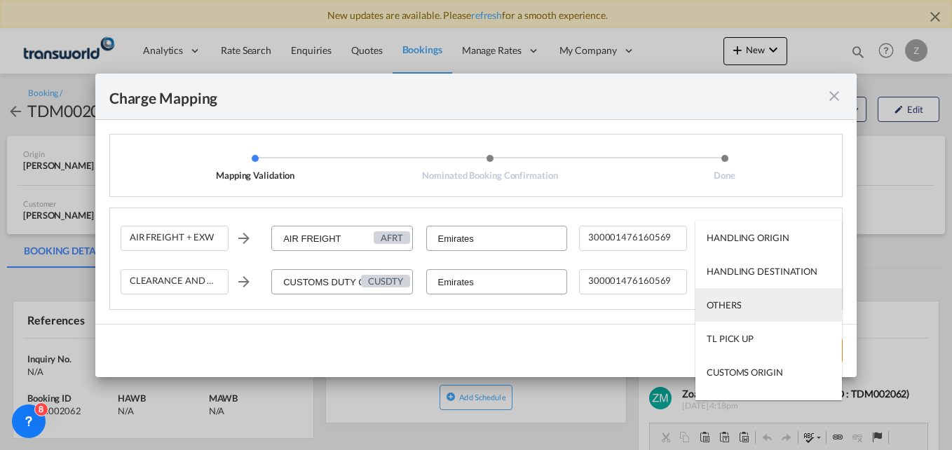
click at [732, 296] on md-option "OTHERS" at bounding box center [768, 305] width 146 height 34
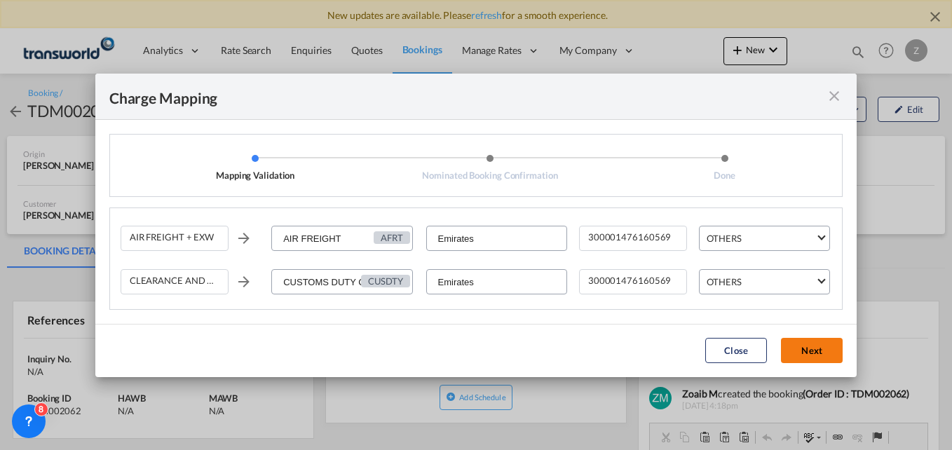
click at [810, 344] on button "Next" at bounding box center [812, 350] width 62 height 25
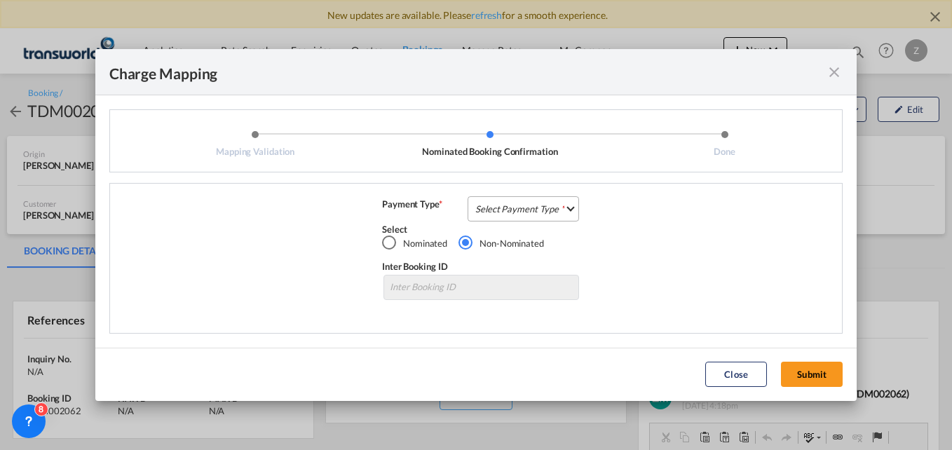
click at [524, 208] on md-select "Select Payment Type COLLECT PREPAID" at bounding box center [522, 208] width 111 height 25
click at [508, 205] on div "COLLECT" at bounding box center [497, 209] width 40 height 13
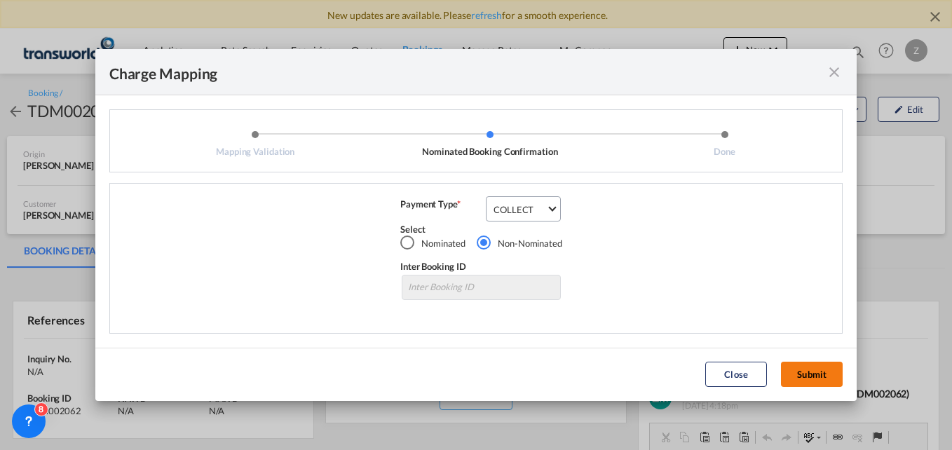
click at [800, 372] on button "Submit" at bounding box center [812, 374] width 62 height 25
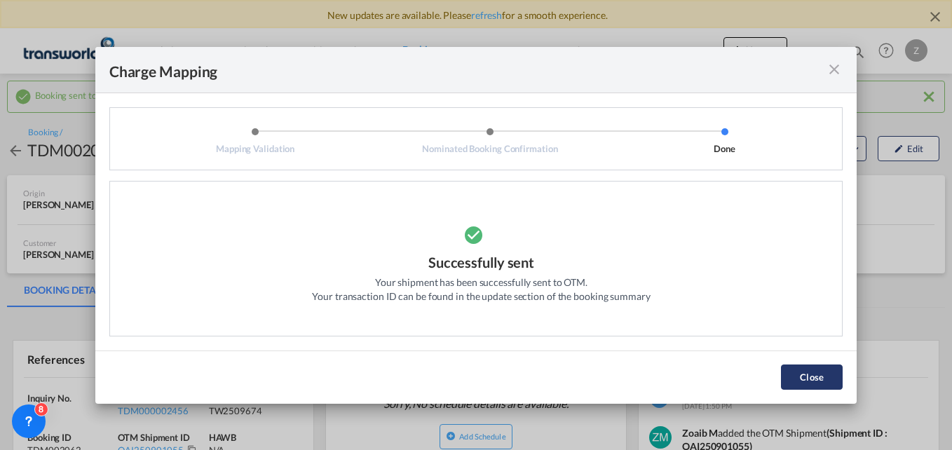
click at [824, 378] on button "Close" at bounding box center [812, 376] width 62 height 25
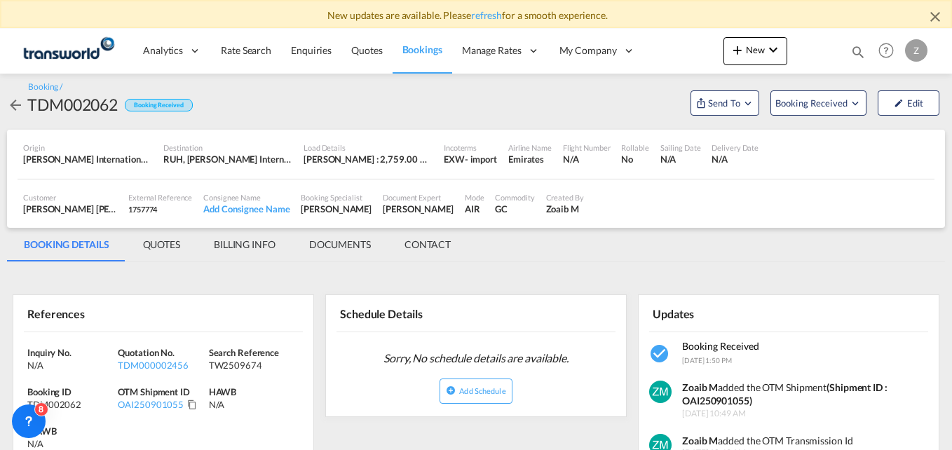
scroll to position [25, 0]
